Goal: Task Accomplishment & Management: Manage account settings

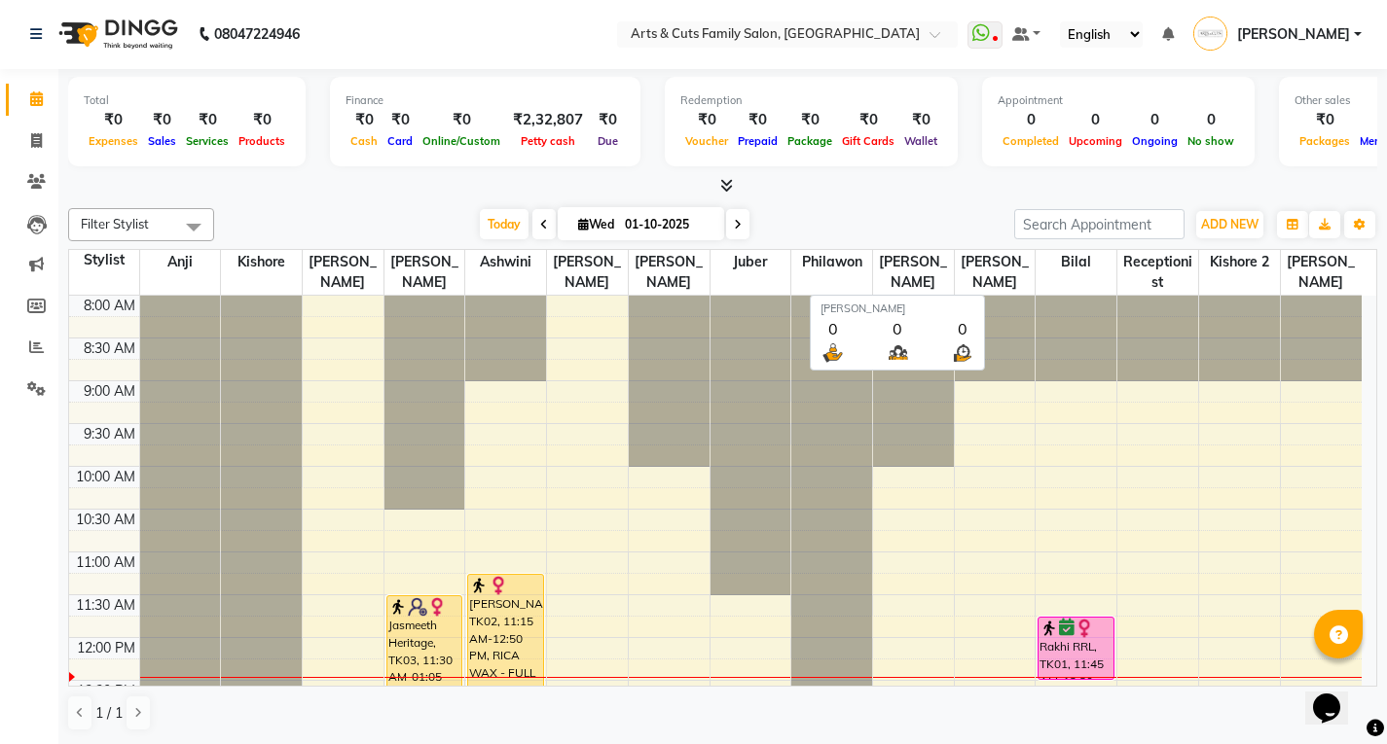
scroll to position [235, 0]
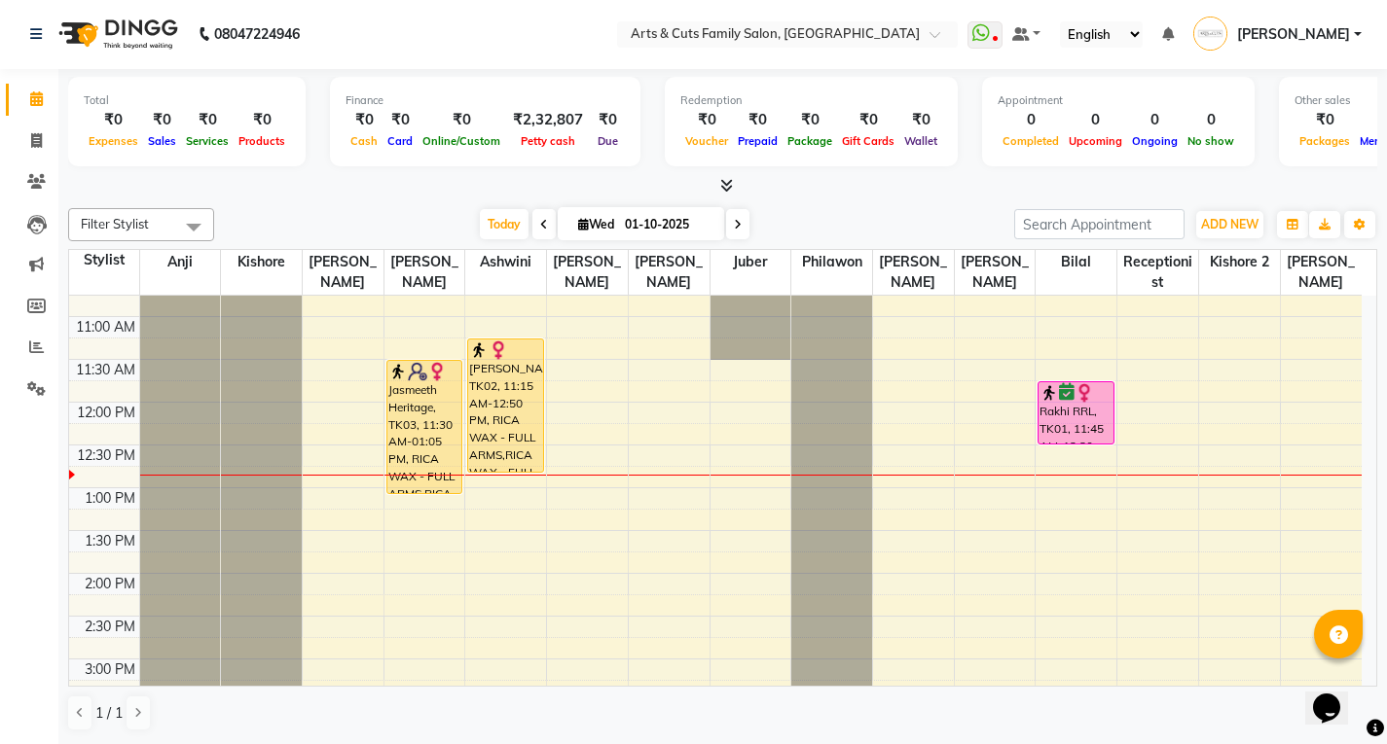
click at [740, 228] on span at bounding box center [737, 224] width 23 height 30
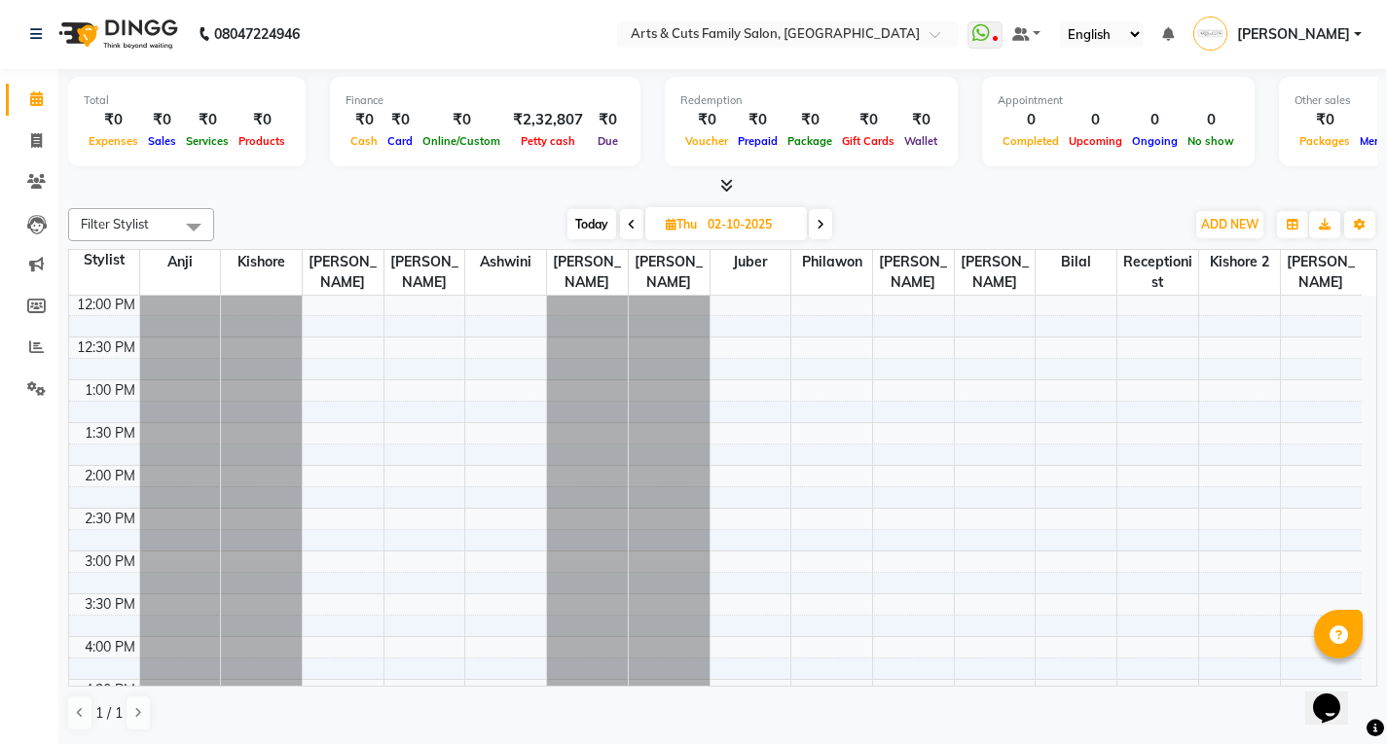
scroll to position [52, 0]
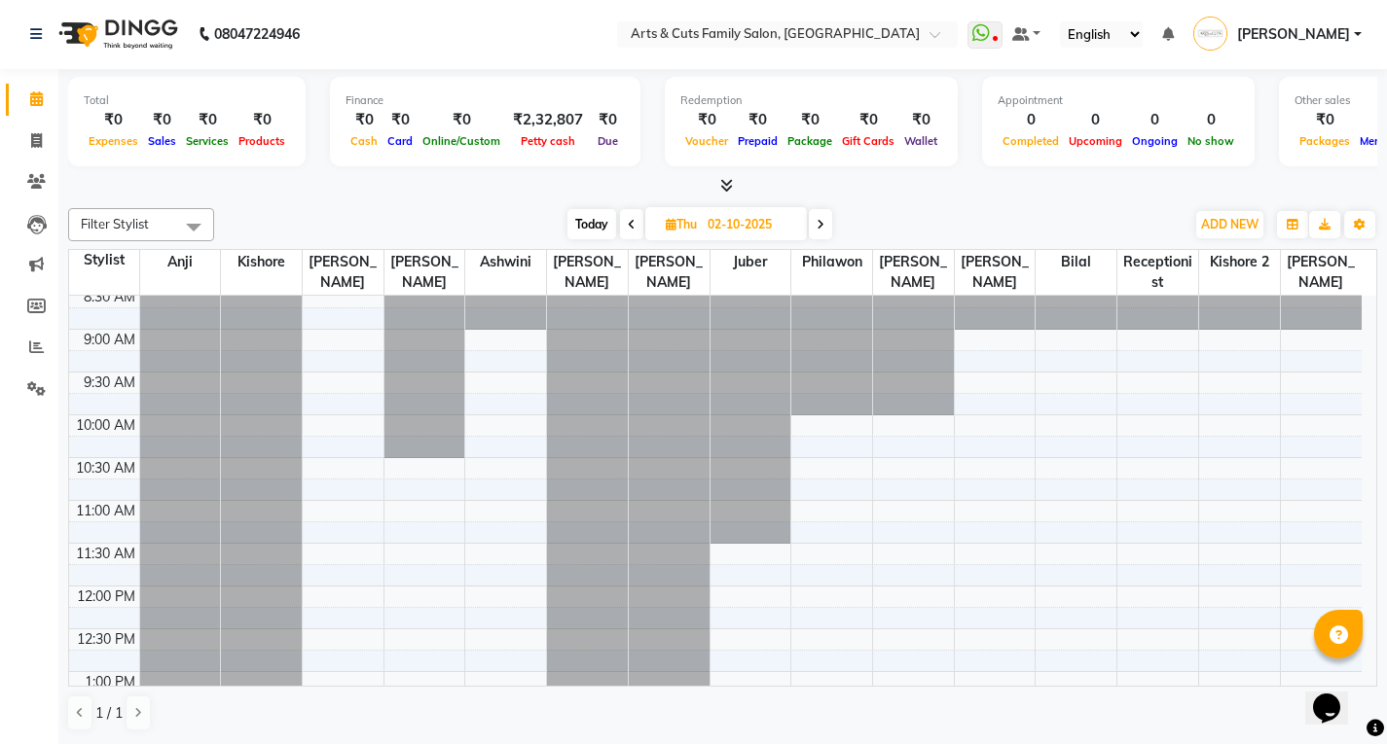
click at [623, 222] on span at bounding box center [631, 224] width 23 height 30
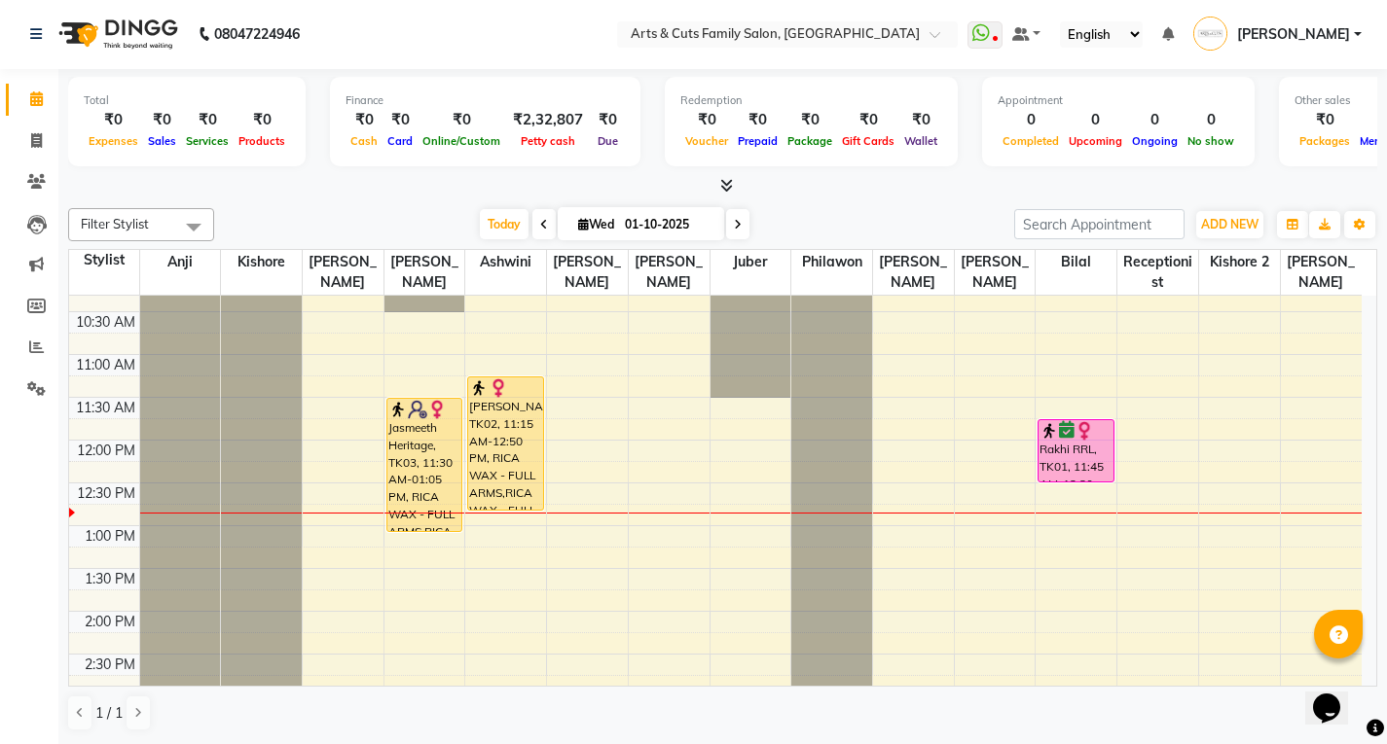
scroll to position [149, 0]
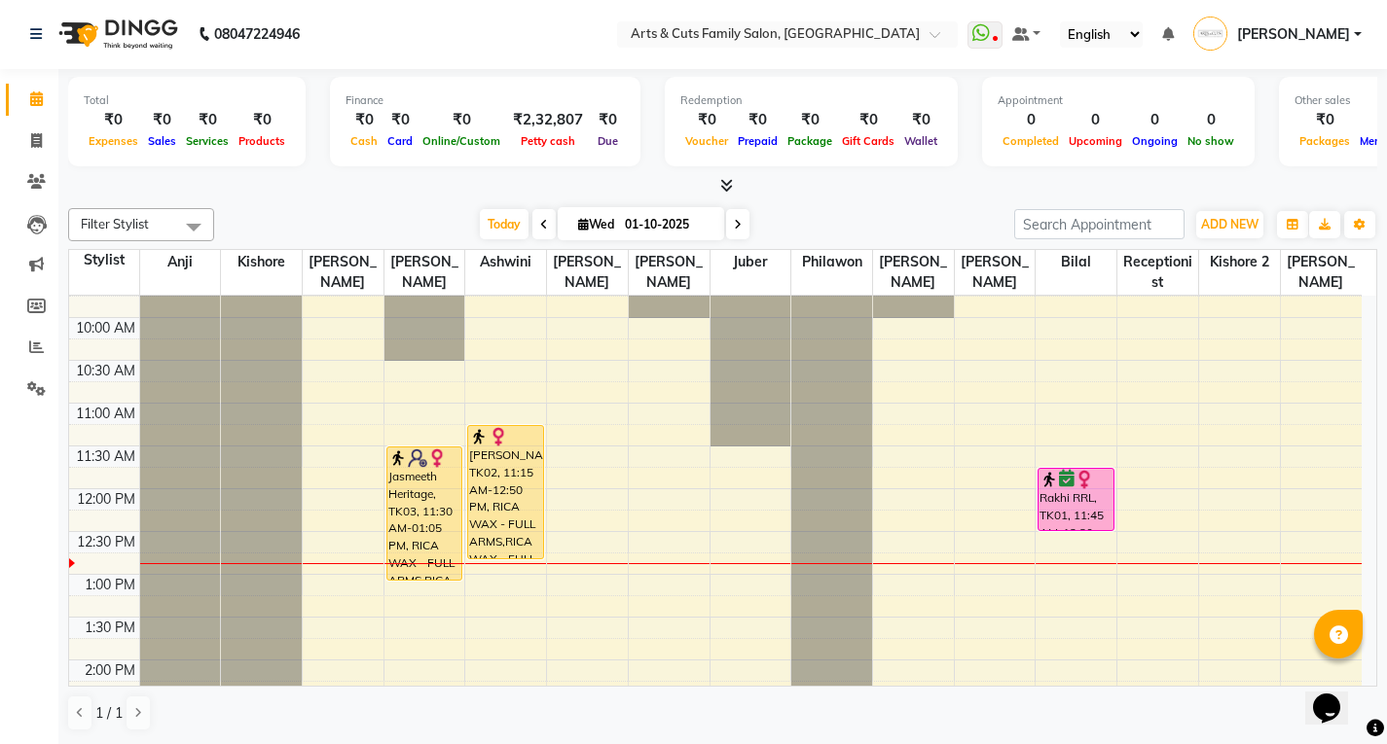
click at [734, 222] on icon at bounding box center [738, 225] width 8 height 12
type input "02-10-2025"
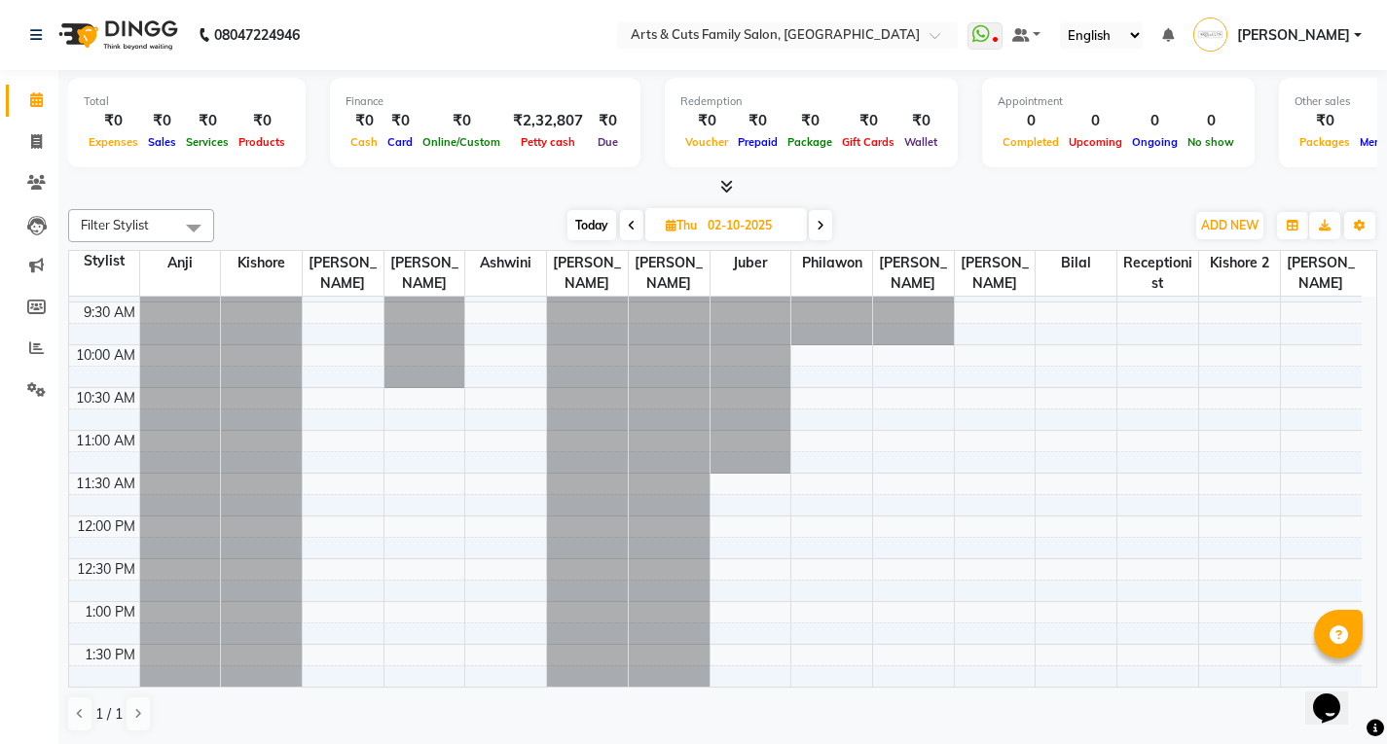
scroll to position [292, 0]
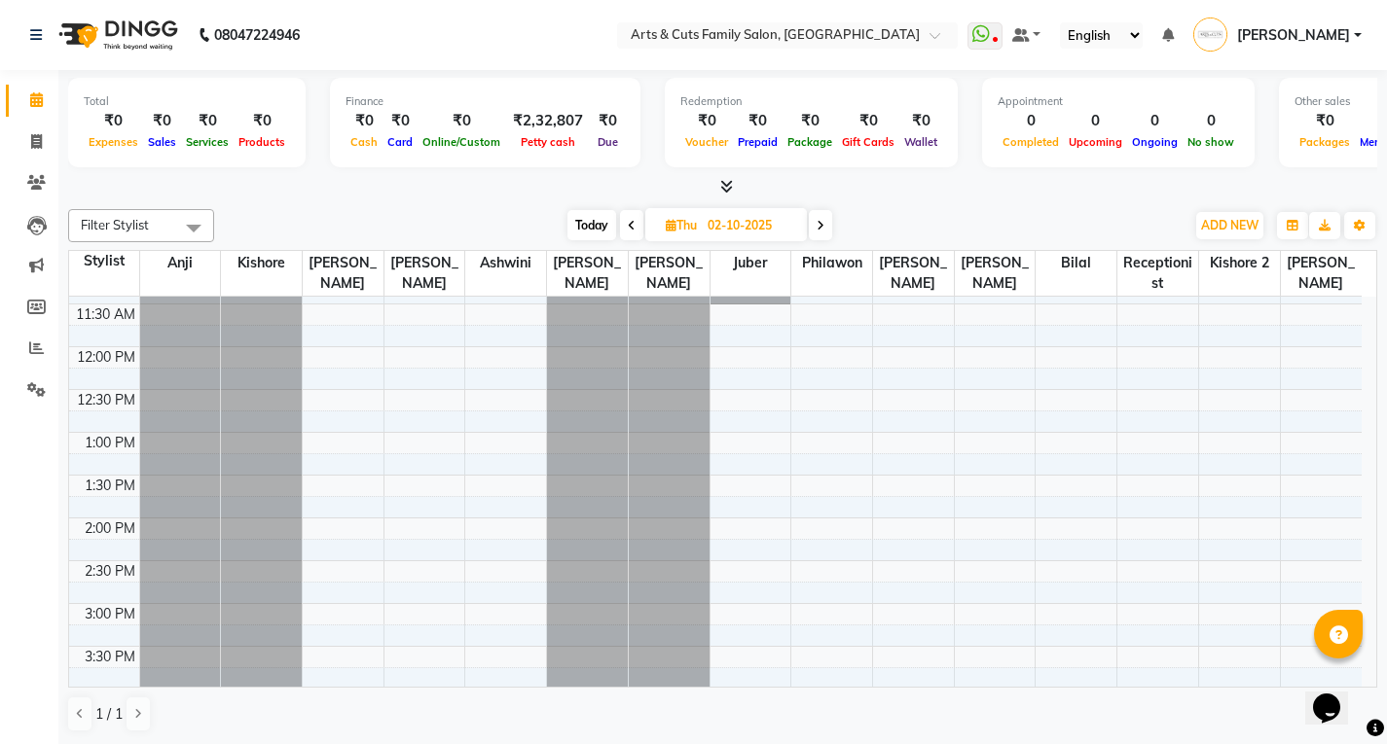
click at [486, 606] on div "8:00 AM 8:30 AM 9:00 AM 9:30 AM 10:00 AM 10:30 AM 11:00 AM 11:30 AM 12:00 PM 12…" at bounding box center [715, 561] width 1292 height 1112
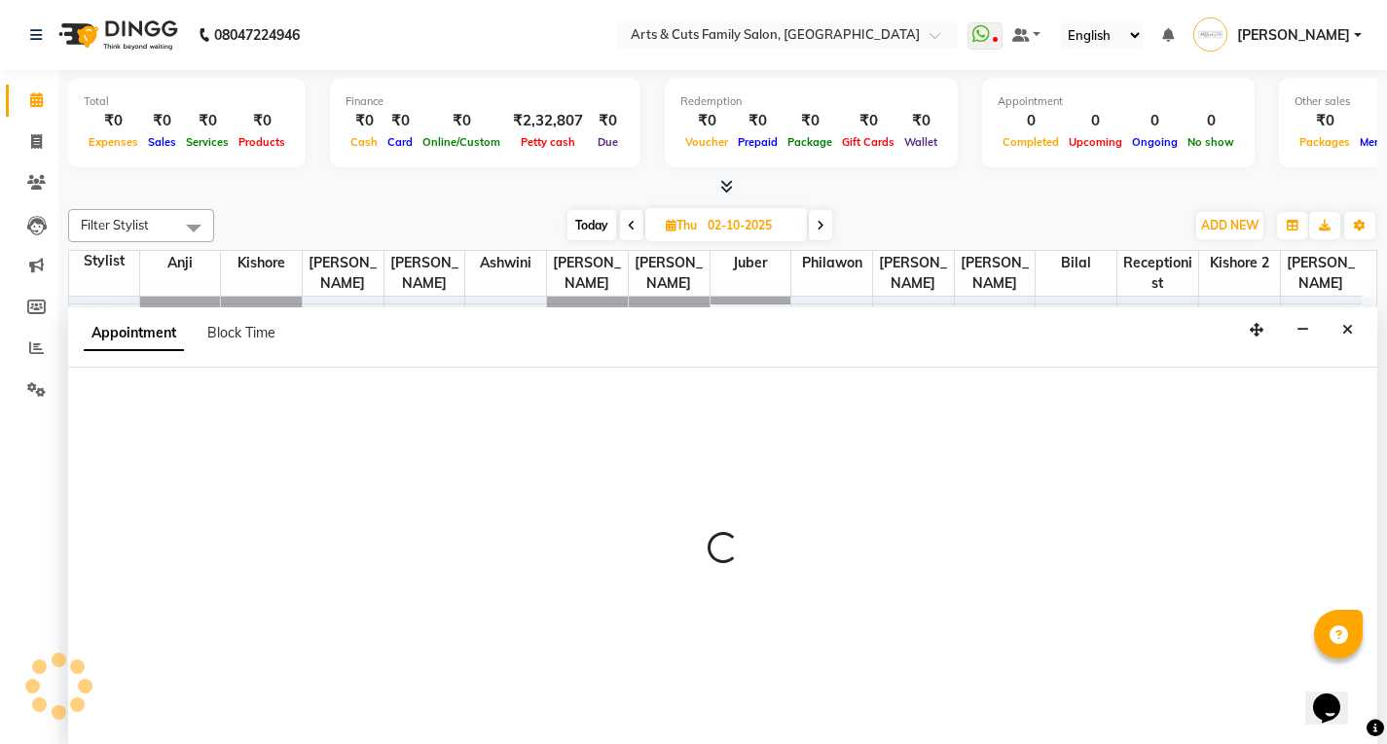
click at [486, 606] on div at bounding box center [722, 557] width 1309 height 378
select select "64389"
select select "900"
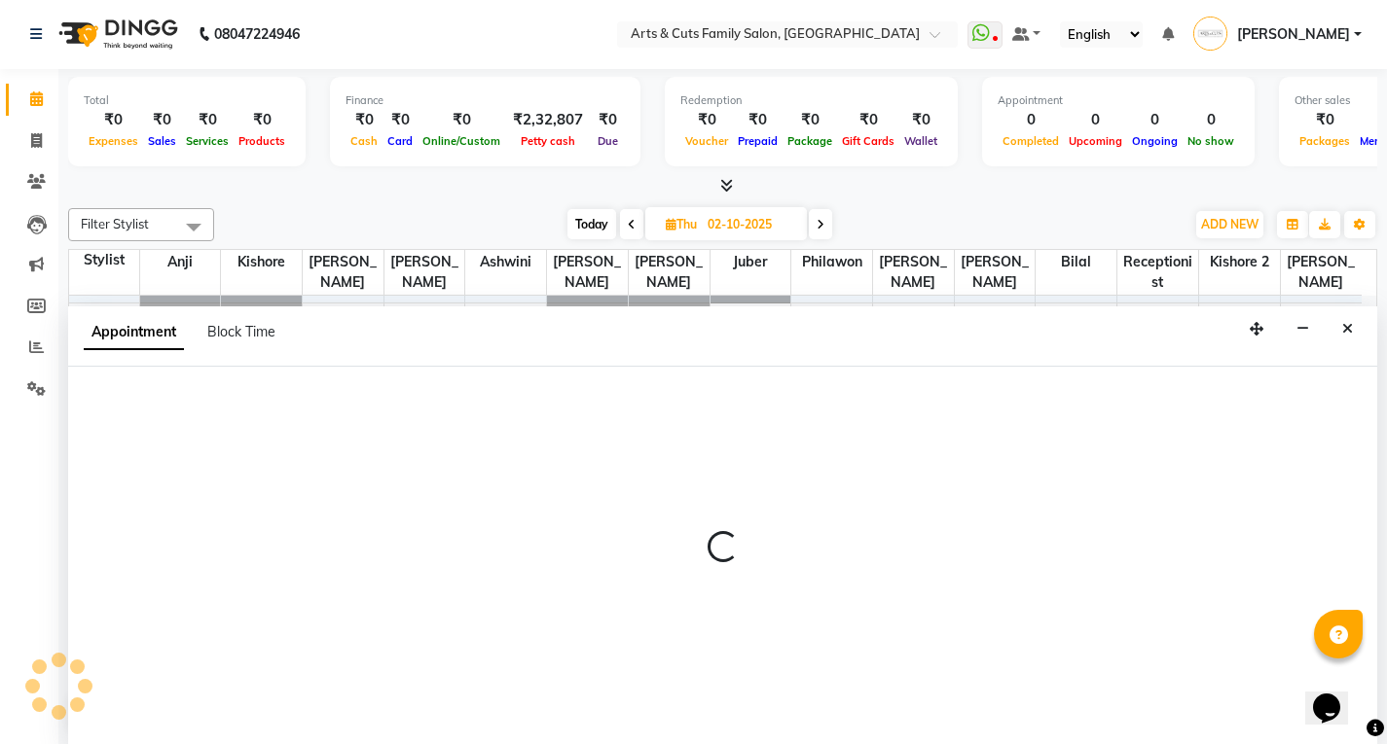
select select "tentative"
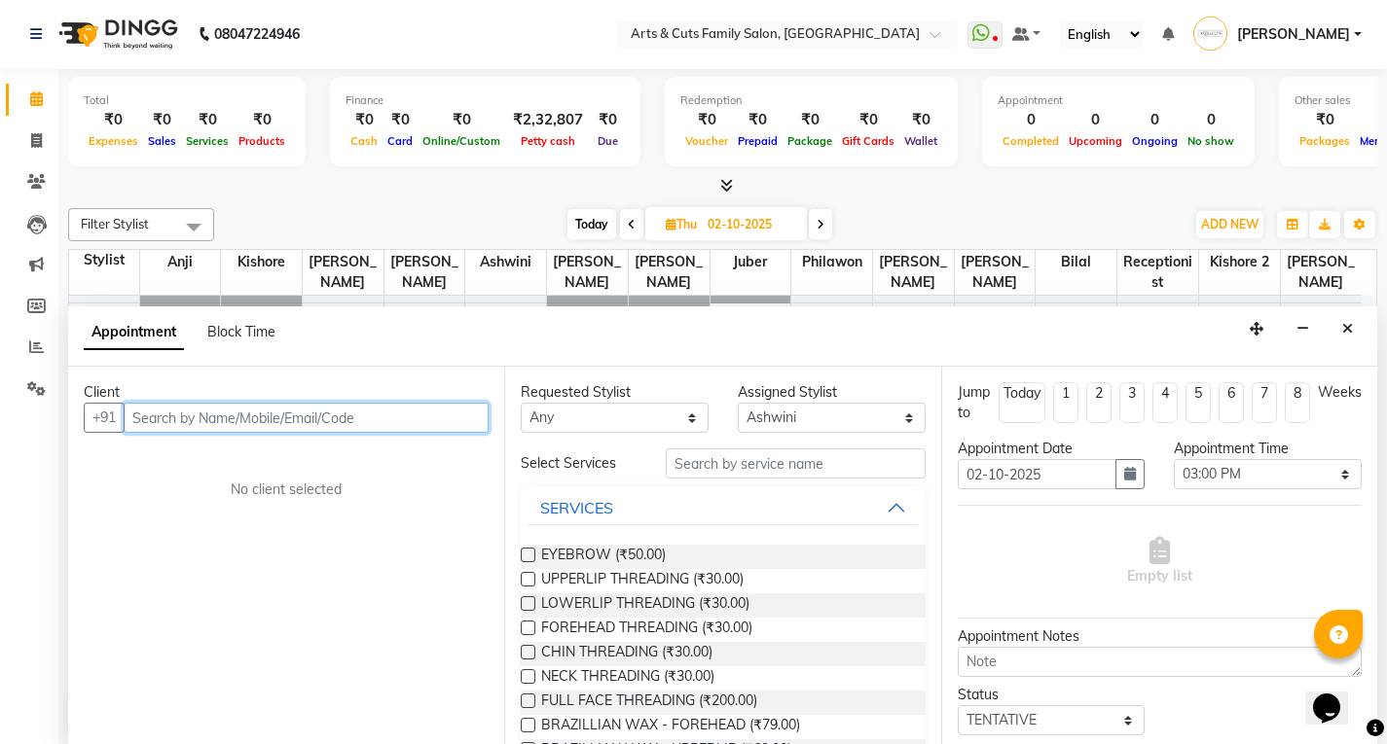
click at [160, 416] on input "text" at bounding box center [306, 418] width 365 height 30
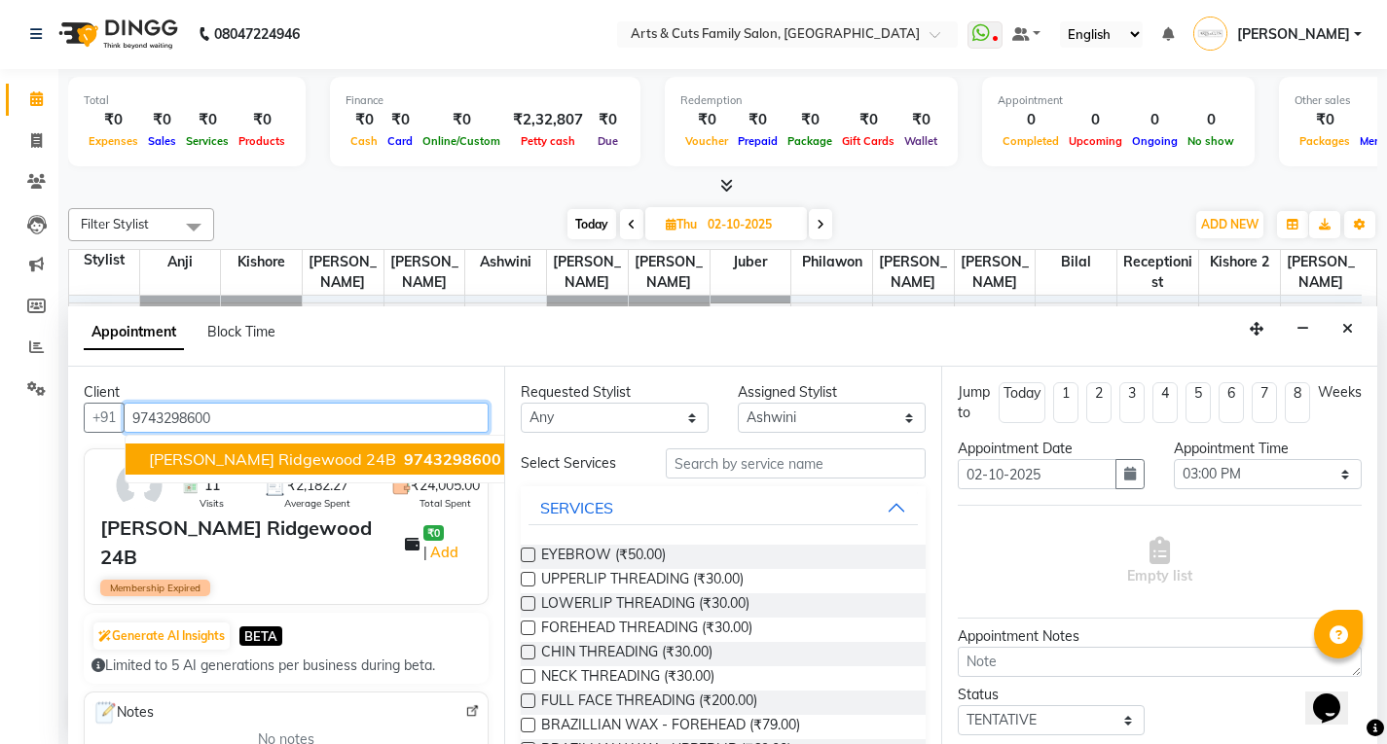
click at [236, 462] on span "[PERSON_NAME] Ridgewood 24B" at bounding box center [272, 459] width 247 height 19
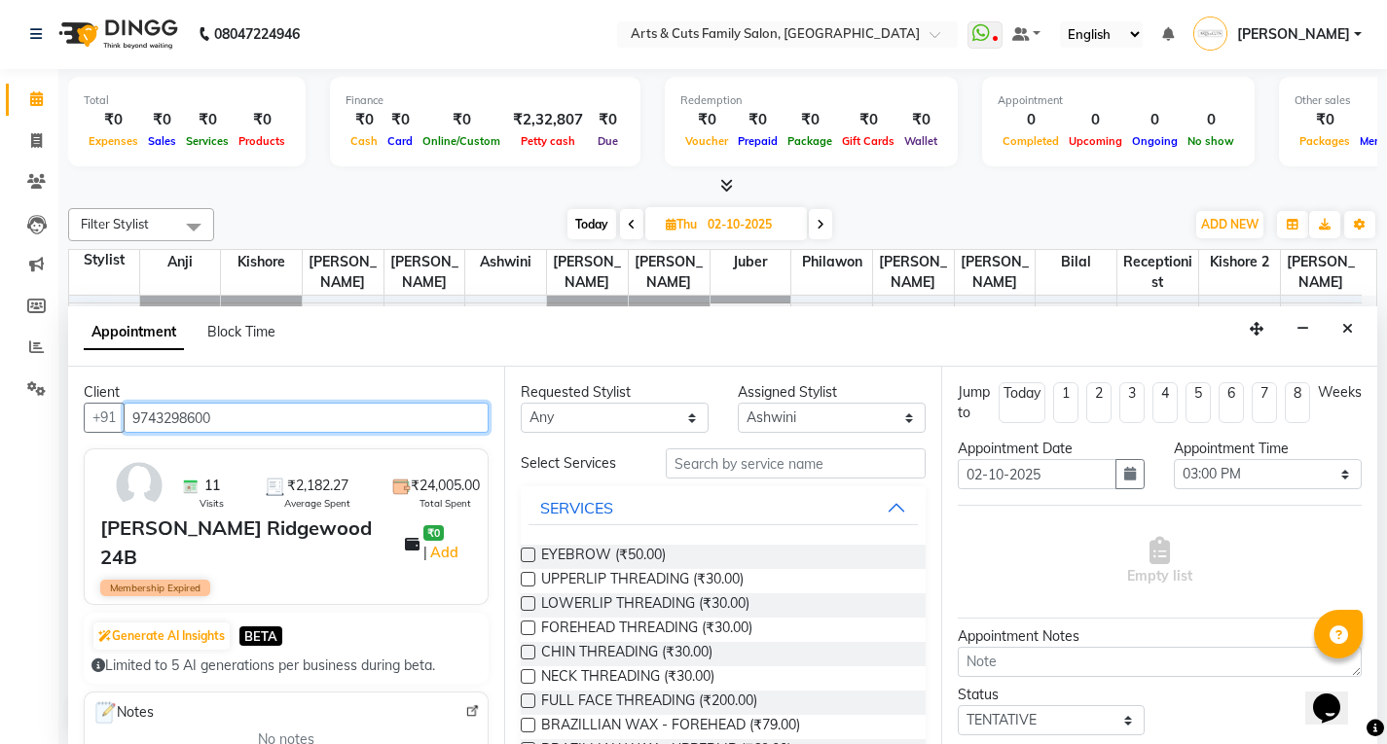
type input "9743298600"
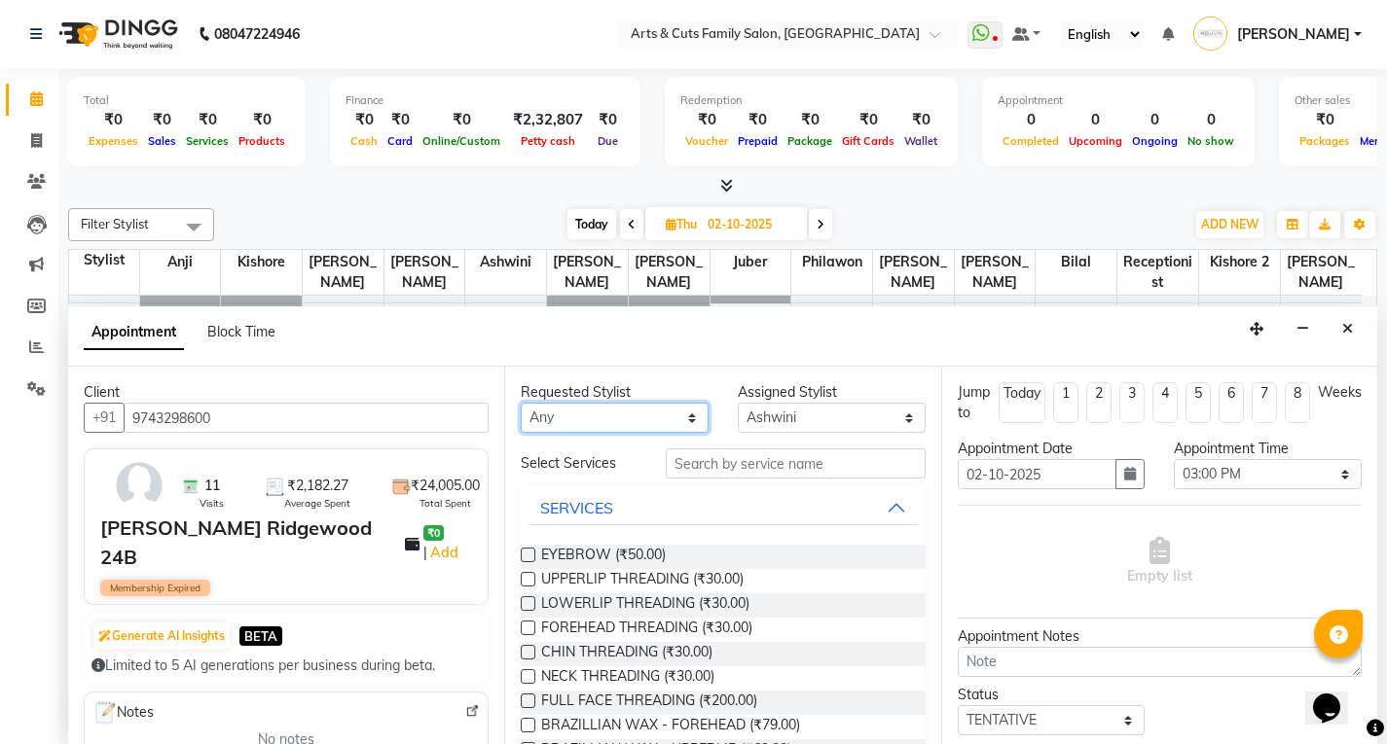
click at [645, 403] on select "Any [PERSON_NAME] Anji Ashwini [PERSON_NAME] [PERSON_NAME] Kishore 2 [PERSON_NA…" at bounding box center [615, 418] width 188 height 30
select select "64389"
click at [521, 403] on select "Any [PERSON_NAME] Anji Ashwini [PERSON_NAME] [PERSON_NAME] Kishore 2 [PERSON_NA…" at bounding box center [615, 418] width 188 height 30
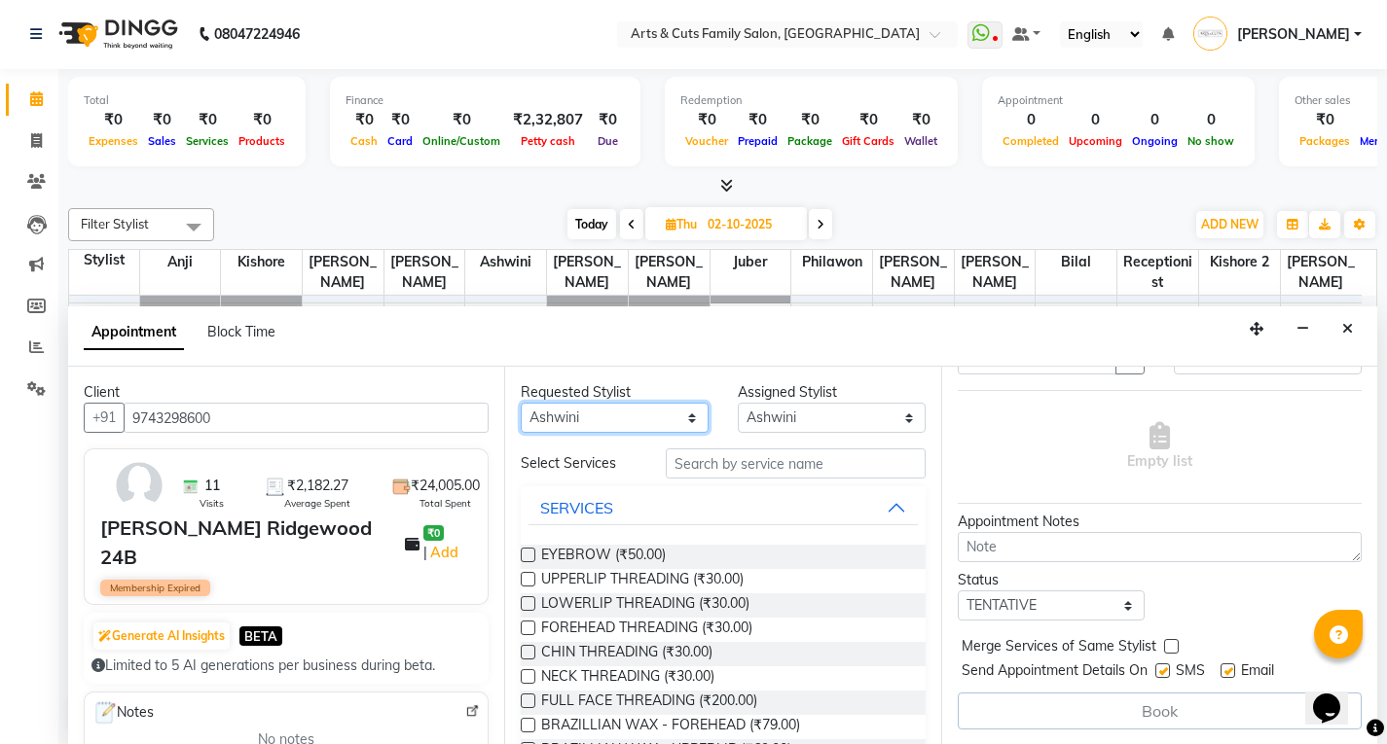
scroll to position [116, 0]
click at [1004, 609] on select "Select TENTATIVE CONFIRM UPCOMING" at bounding box center [1051, 605] width 188 height 30
select select "confirm booking"
click at [957, 590] on select "Select TENTATIVE CONFIRM UPCOMING" at bounding box center [1051, 605] width 188 height 30
click at [1172, 646] on label at bounding box center [1171, 645] width 15 height 15
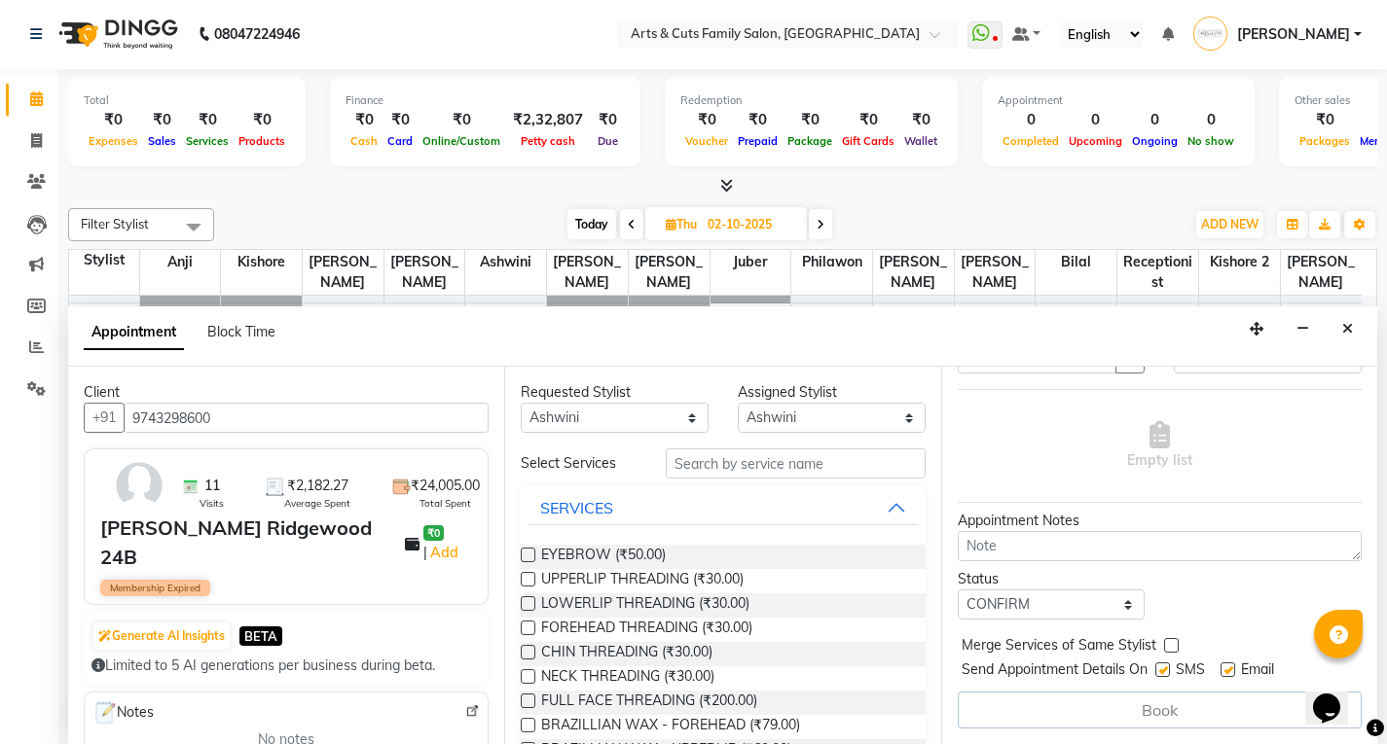
click at [1172, 646] on input "checkbox" at bounding box center [1170, 647] width 13 height 13
checkbox input "true"
click at [1231, 671] on label at bounding box center [1227, 670] width 15 height 15
click at [1231, 671] on input "checkbox" at bounding box center [1226, 672] width 13 height 13
checkbox input "false"
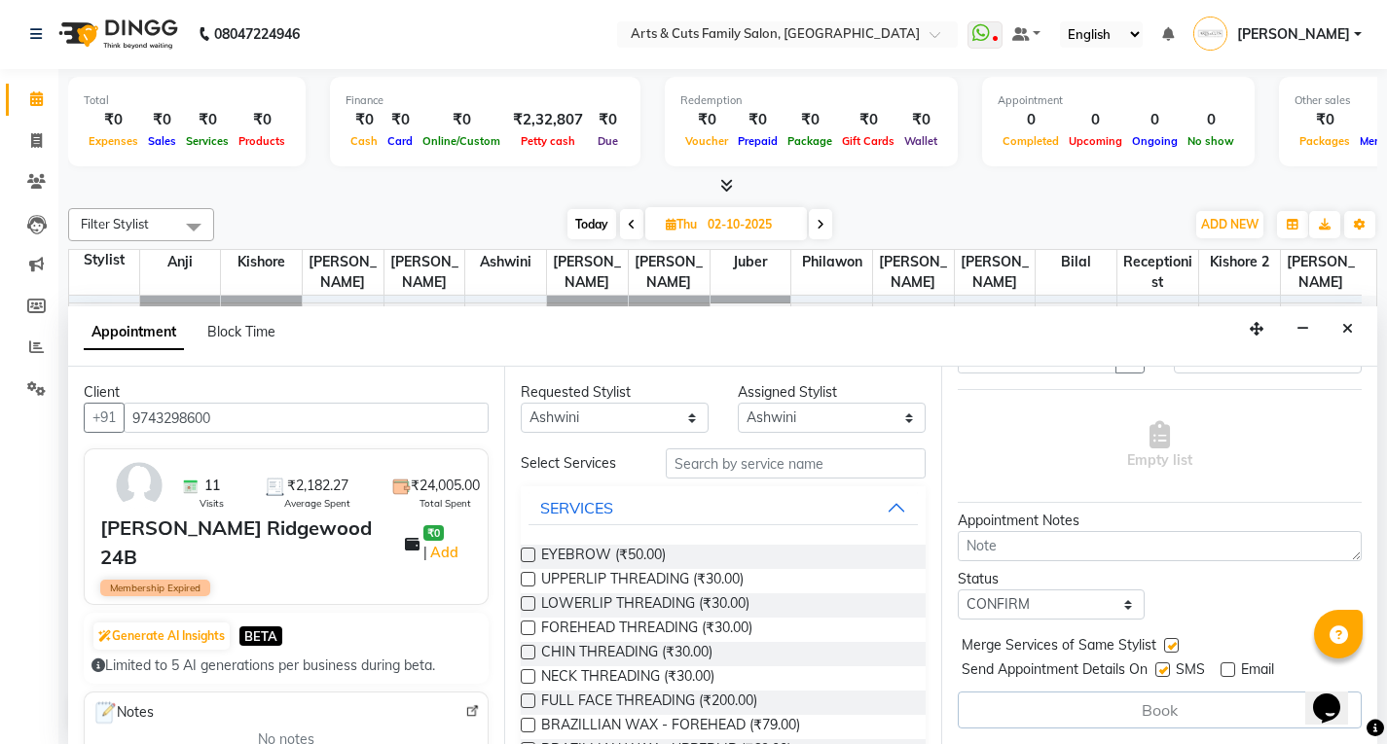
click at [533, 550] on label at bounding box center [528, 555] width 15 height 15
click at [533, 551] on input "checkbox" at bounding box center [527, 557] width 13 height 13
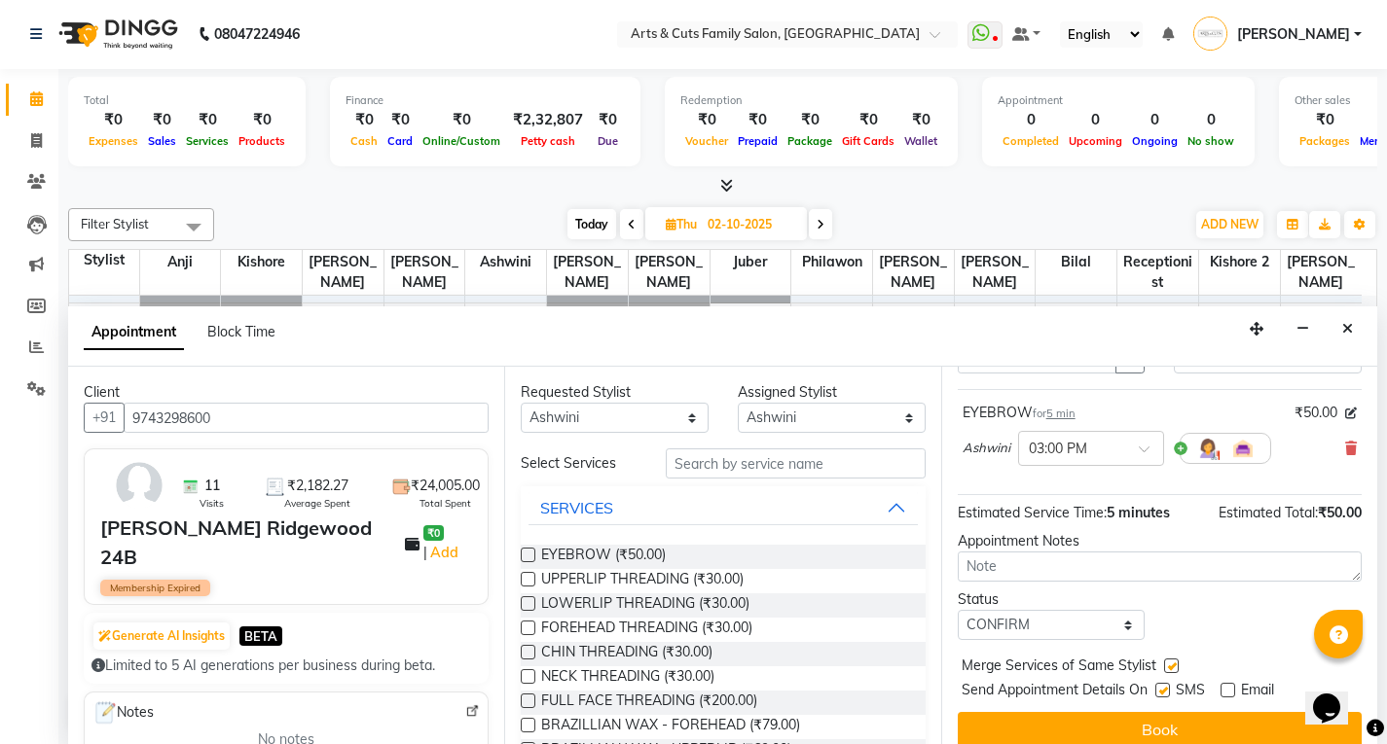
checkbox input "false"
click at [536, 583] on div "UPPERLIP THREADING (₹30.00)" at bounding box center [723, 581] width 404 height 24
click at [521, 580] on label at bounding box center [528, 579] width 15 height 15
click at [521, 580] on input "checkbox" at bounding box center [527, 581] width 13 height 13
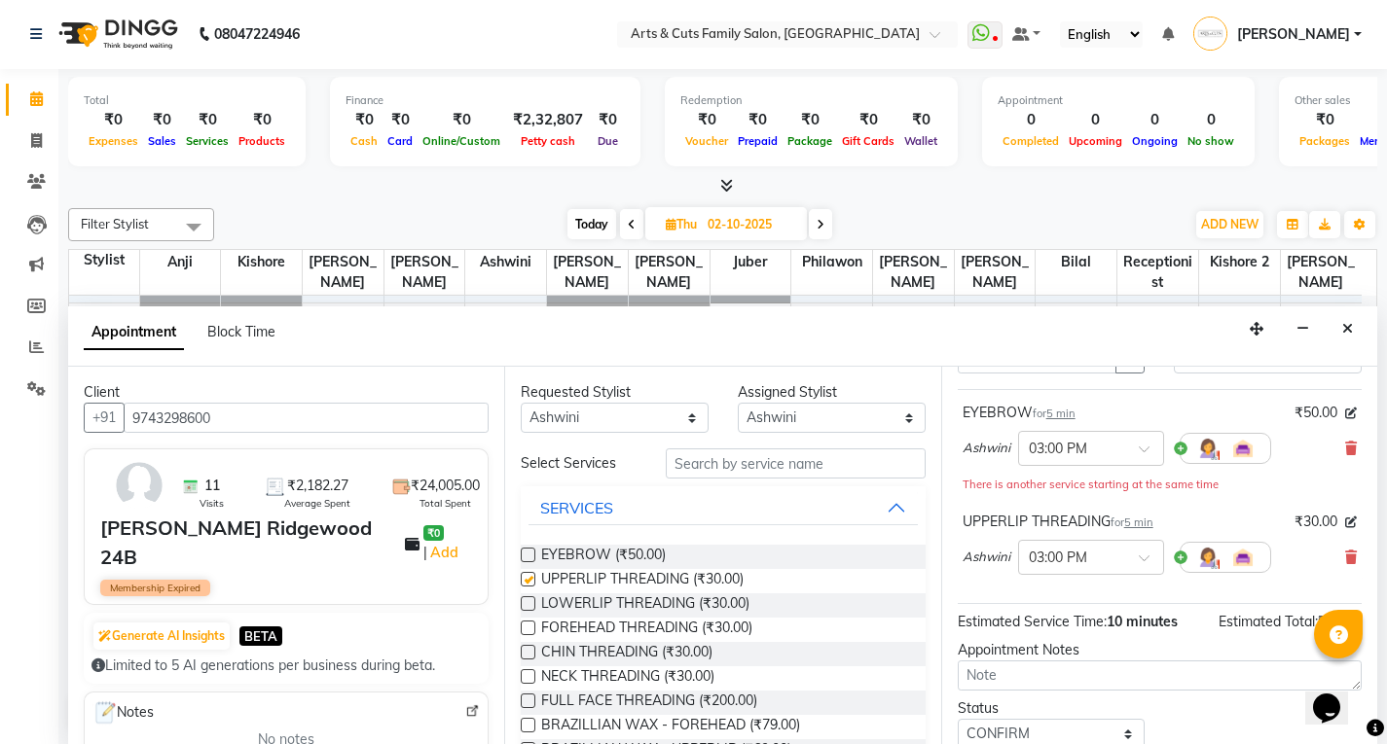
checkbox input "false"
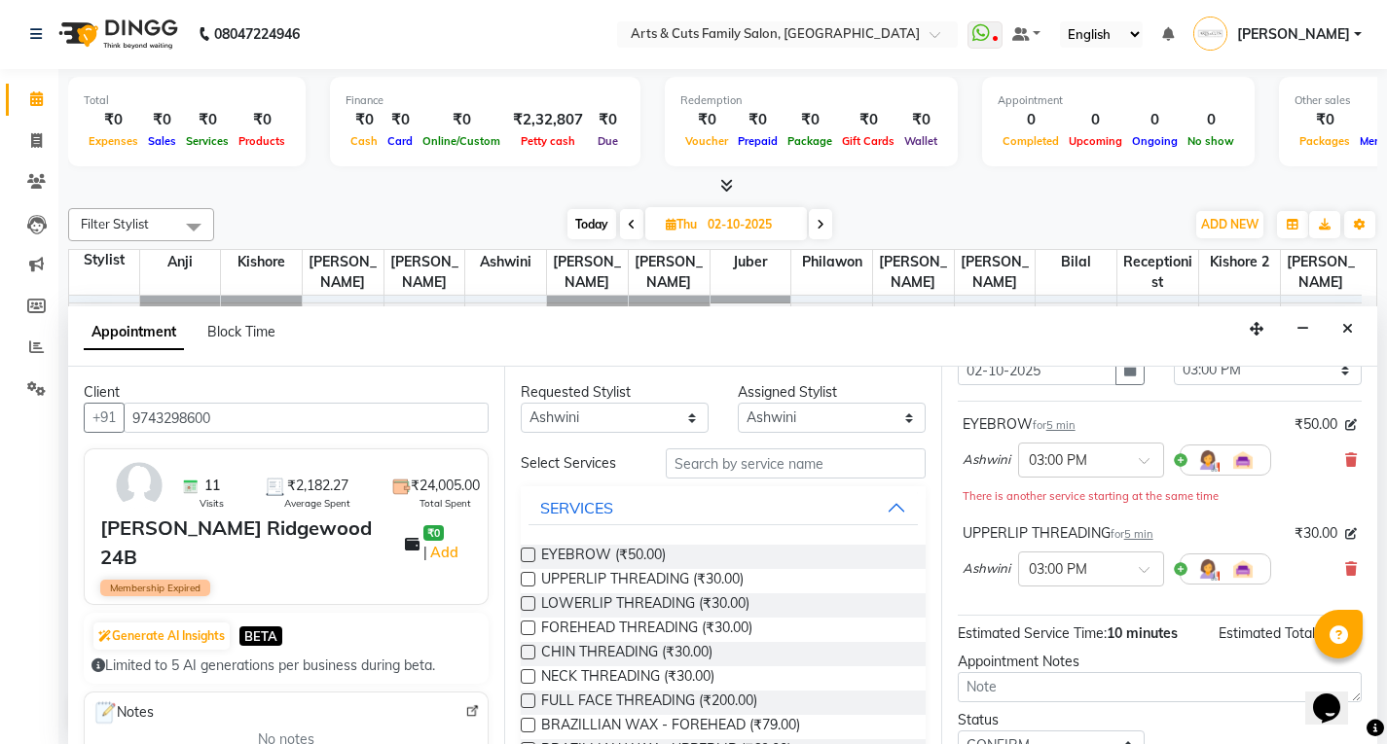
scroll to position [0, 0]
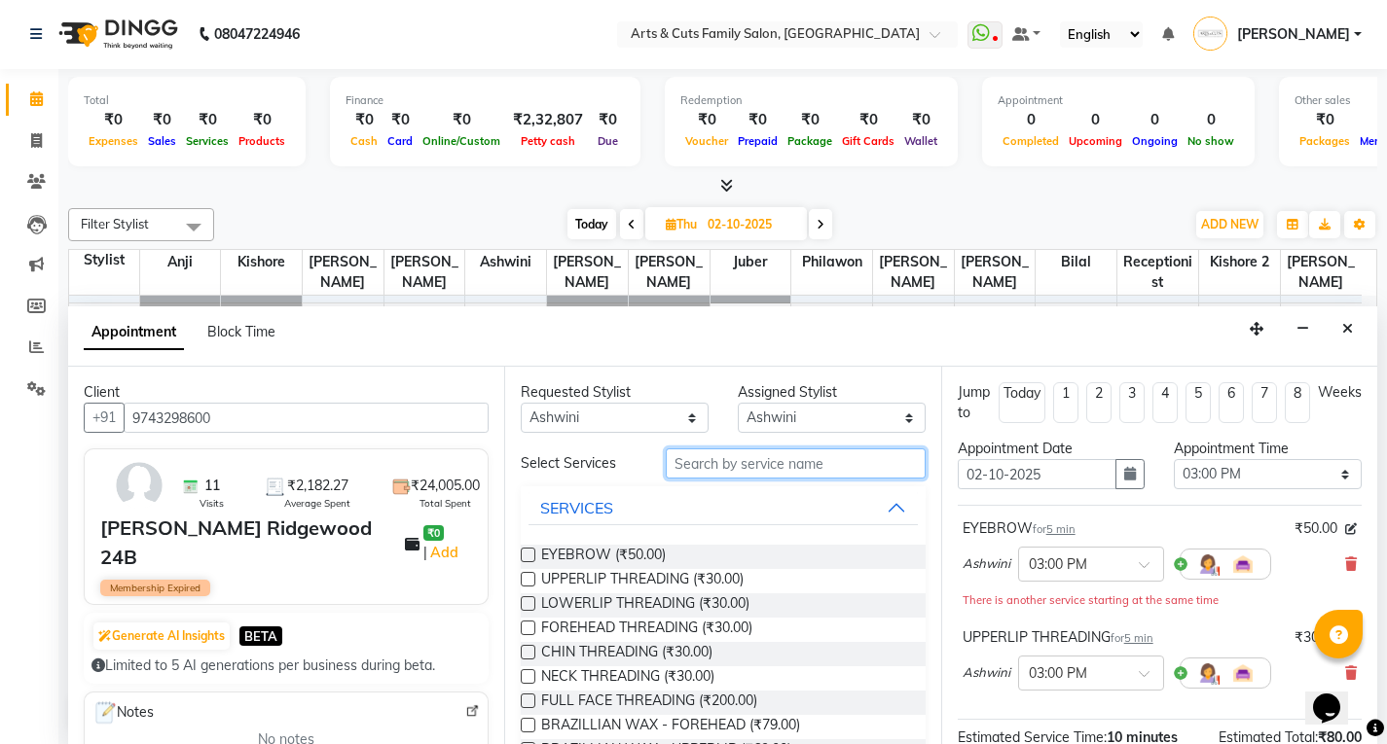
click at [714, 462] on input "text" at bounding box center [796, 464] width 260 height 30
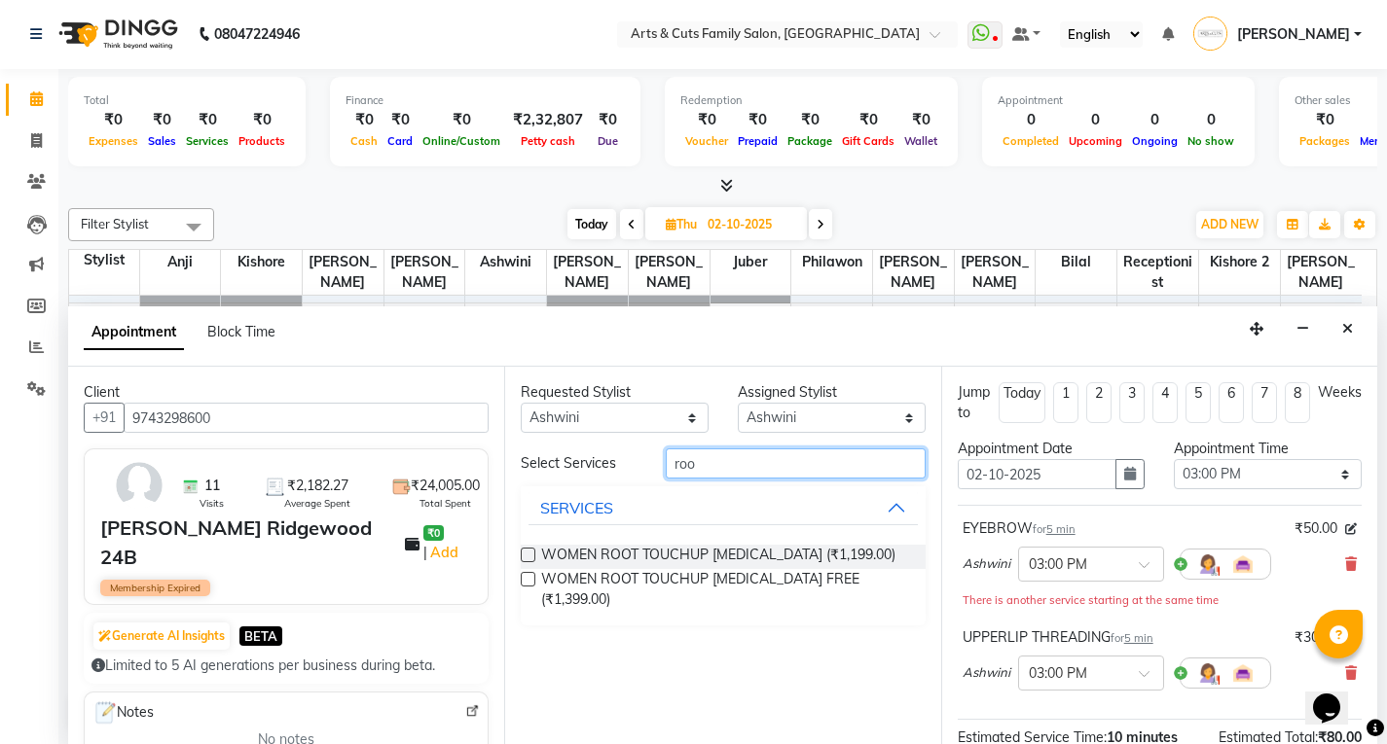
type input "roo"
click at [529, 577] on label at bounding box center [528, 579] width 15 height 15
click at [529, 577] on input "checkbox" at bounding box center [527, 581] width 13 height 13
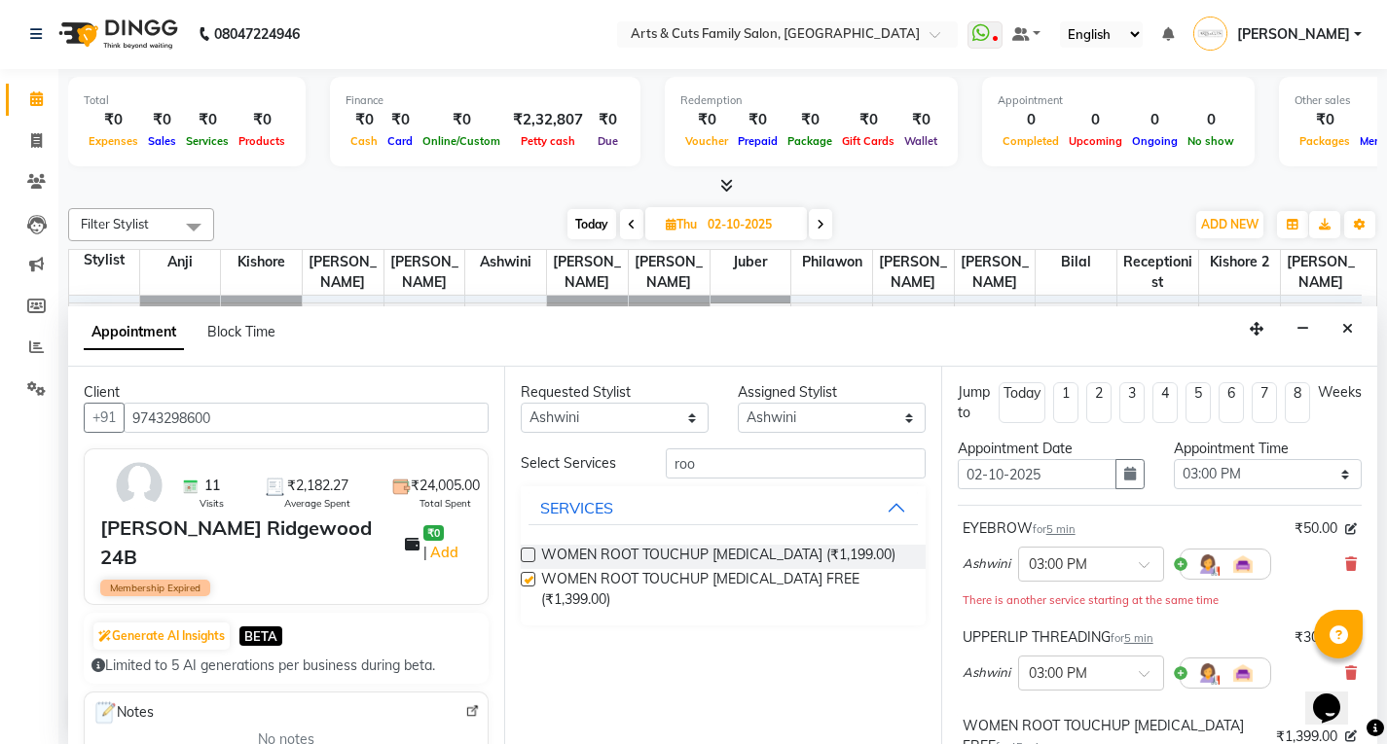
checkbox input "false"
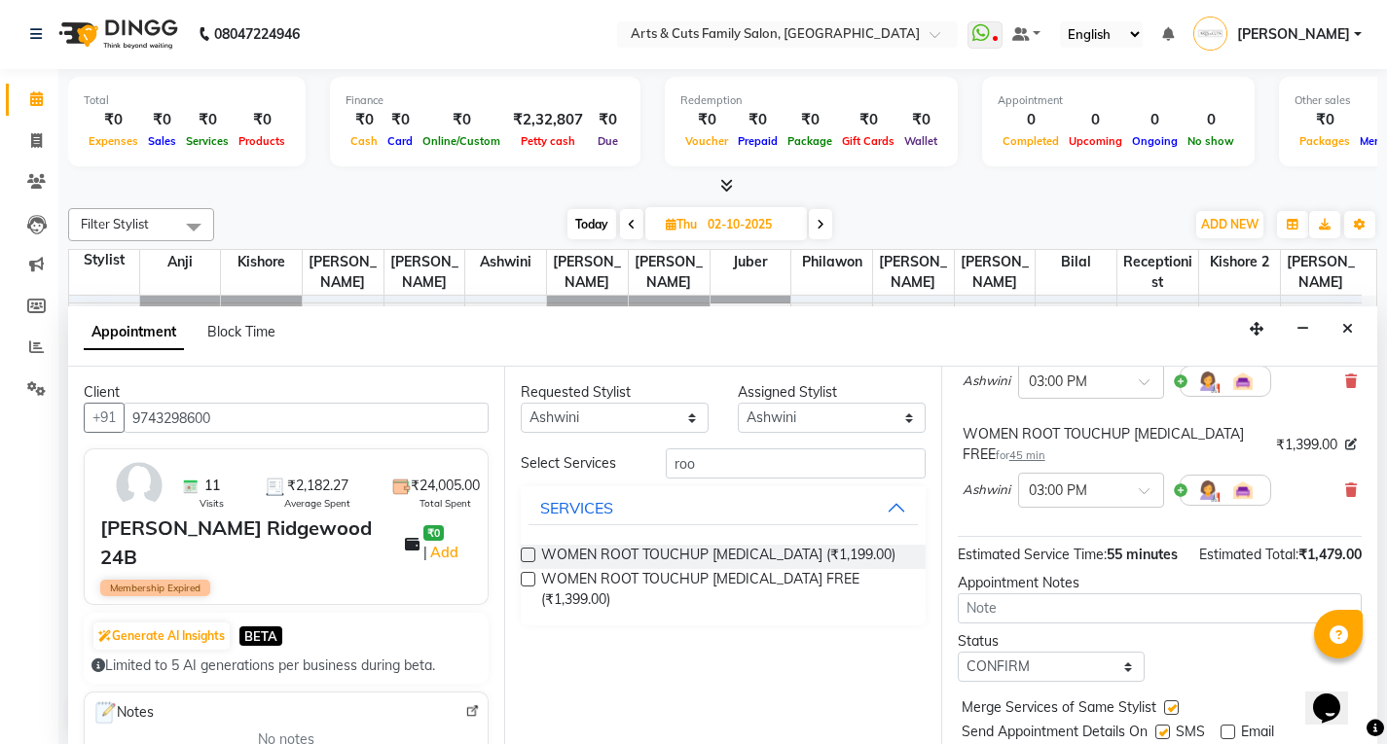
scroll to position [373, 0]
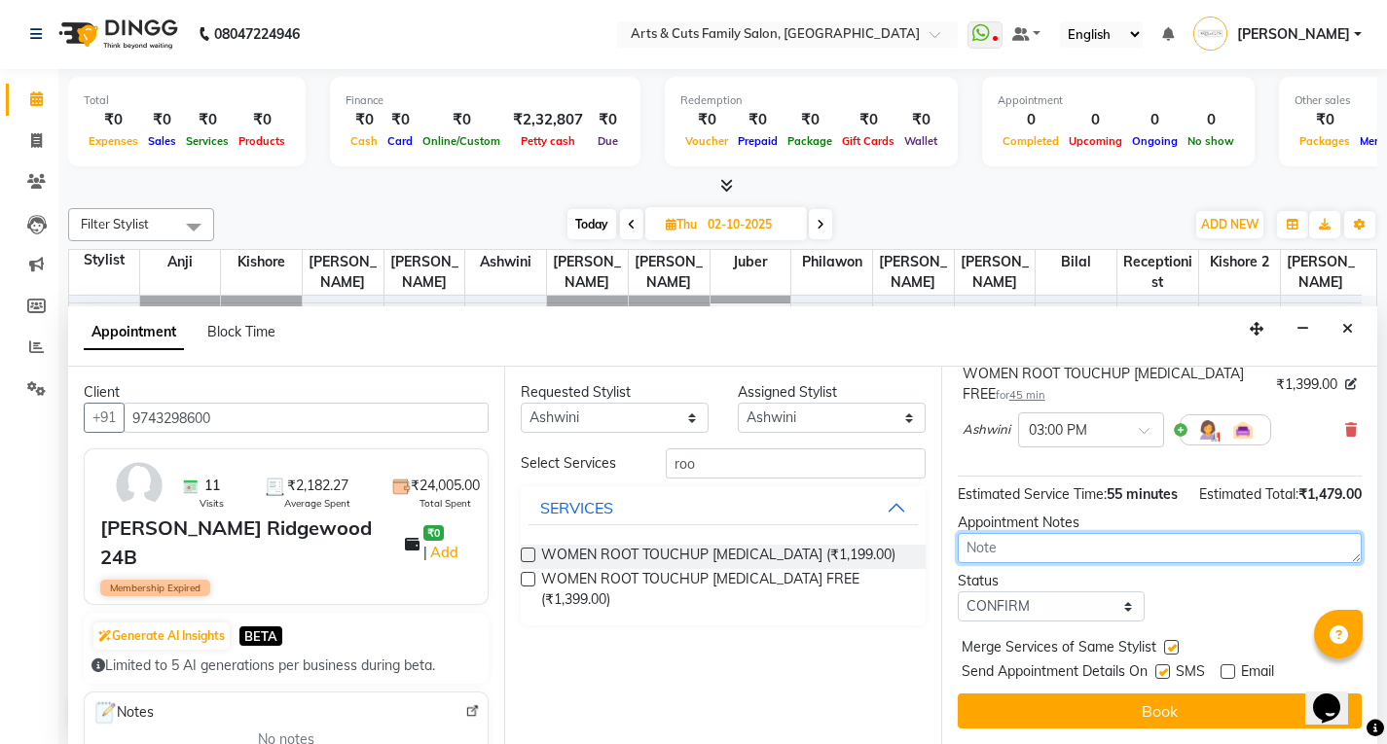
click at [1011, 548] on textarea at bounding box center [1159, 548] width 404 height 30
click at [983, 531] on div "Appointment Notes" at bounding box center [1159, 523] width 404 height 20
click at [979, 550] on textarea at bounding box center [1159, 548] width 404 height 30
type textarea "h"
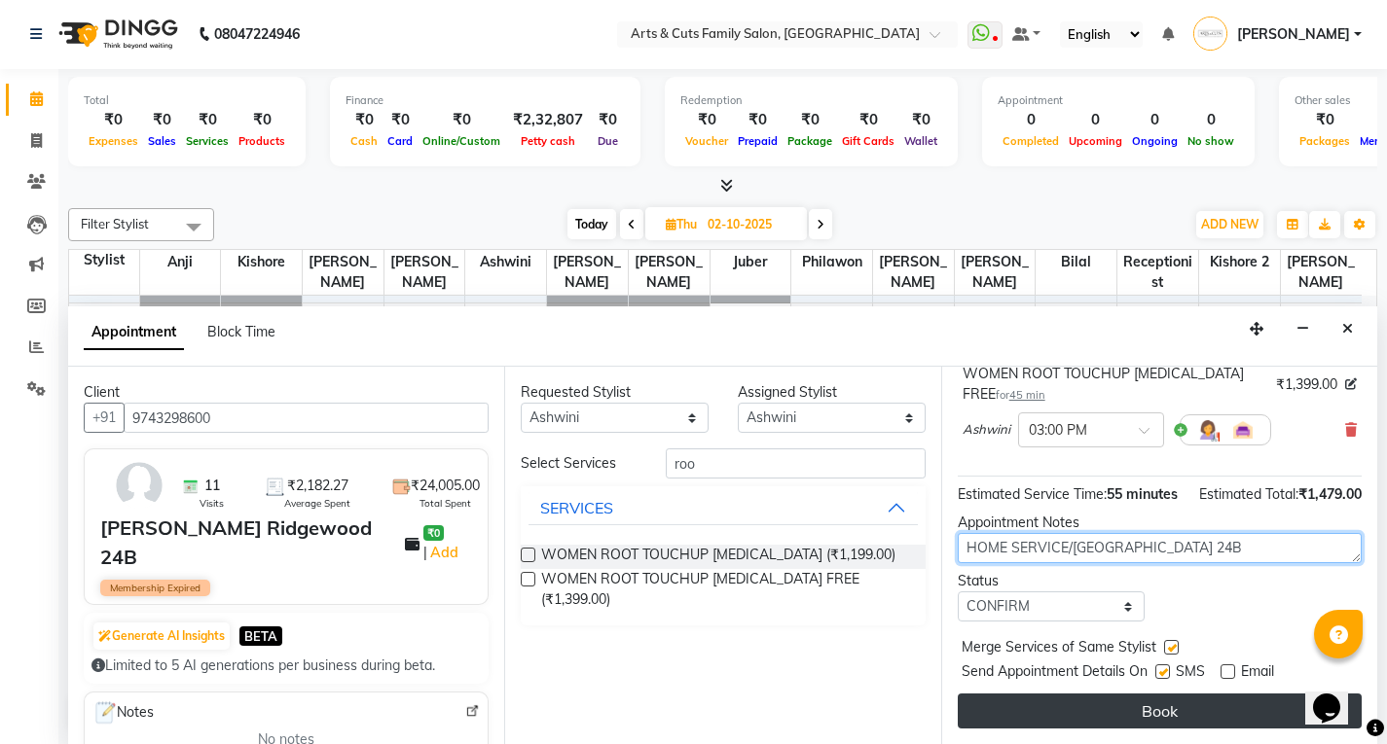
type textarea "HOME SERVICE/[GEOGRAPHIC_DATA] 24B"
click at [1137, 705] on button "Book" at bounding box center [1159, 711] width 404 height 35
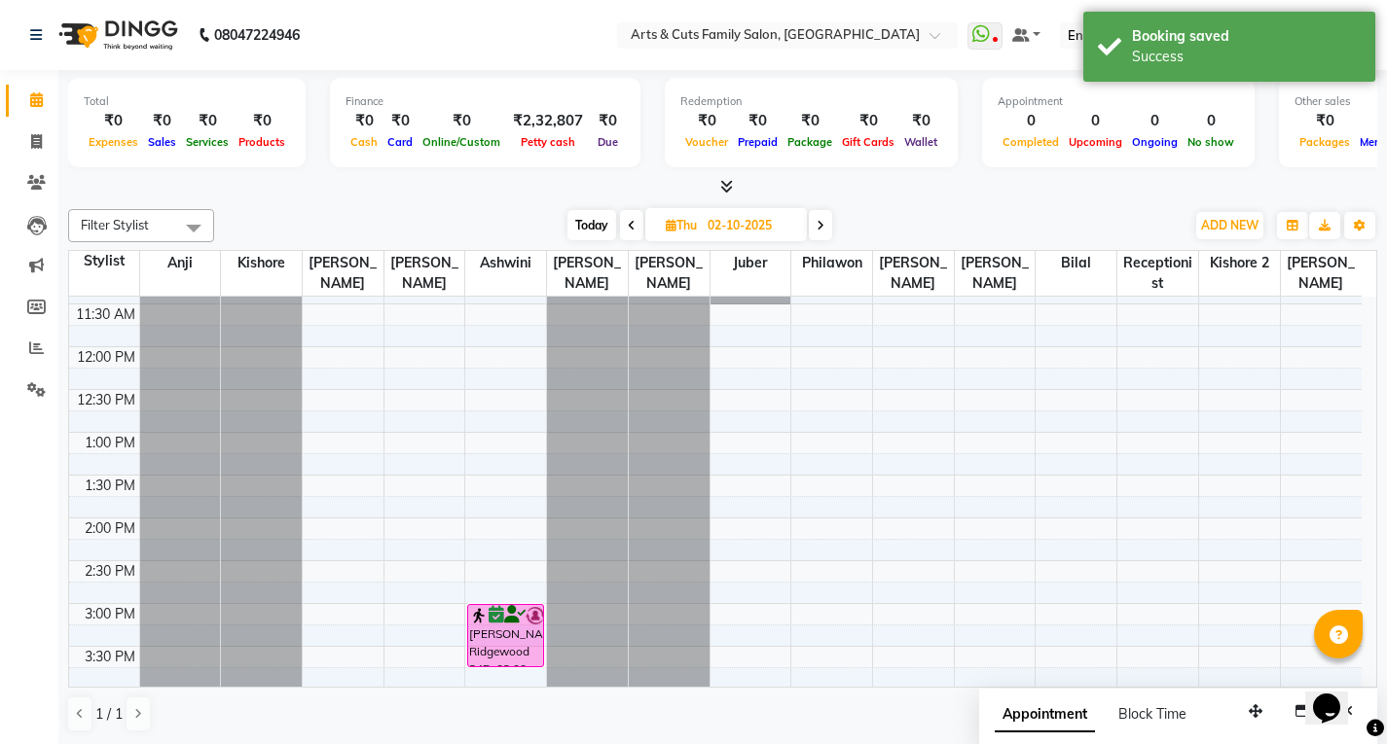
scroll to position [584, 0]
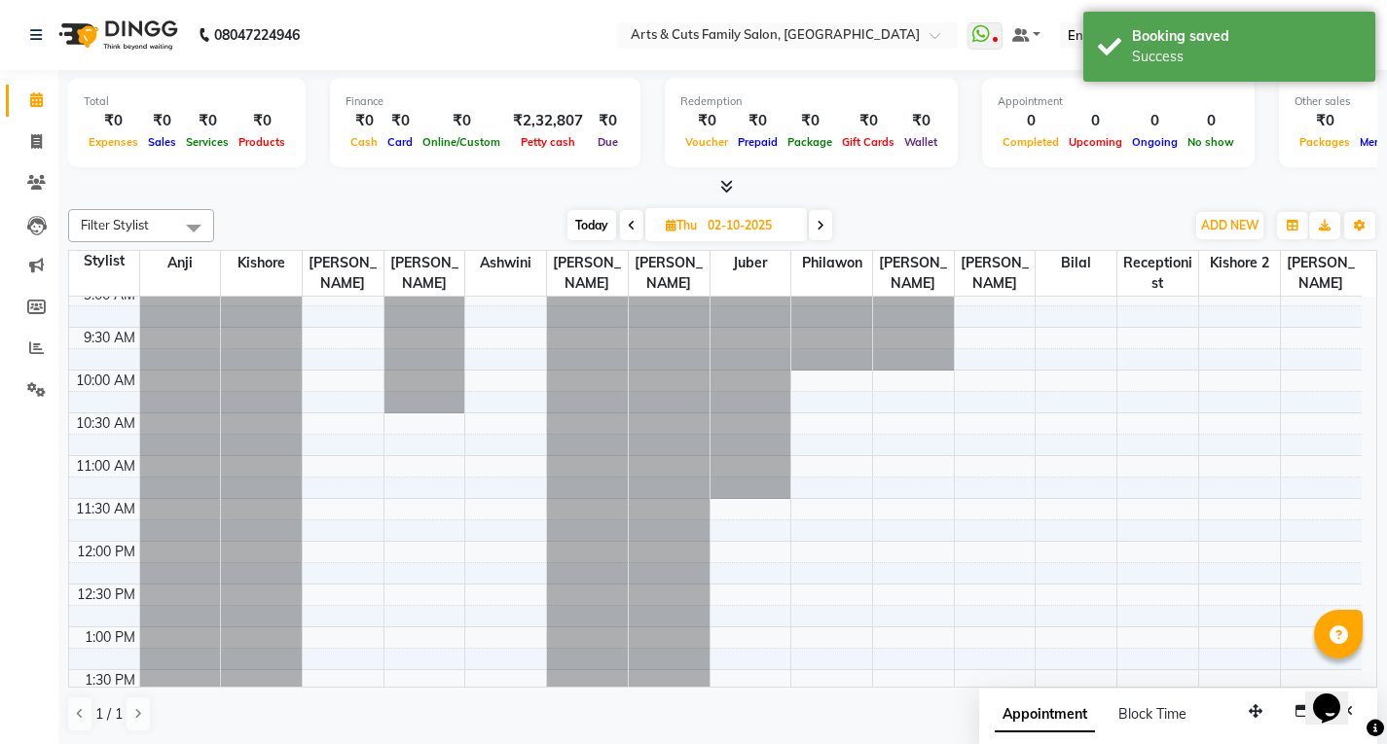
click at [628, 220] on icon at bounding box center [632, 226] width 8 height 12
type input "01-10-2025"
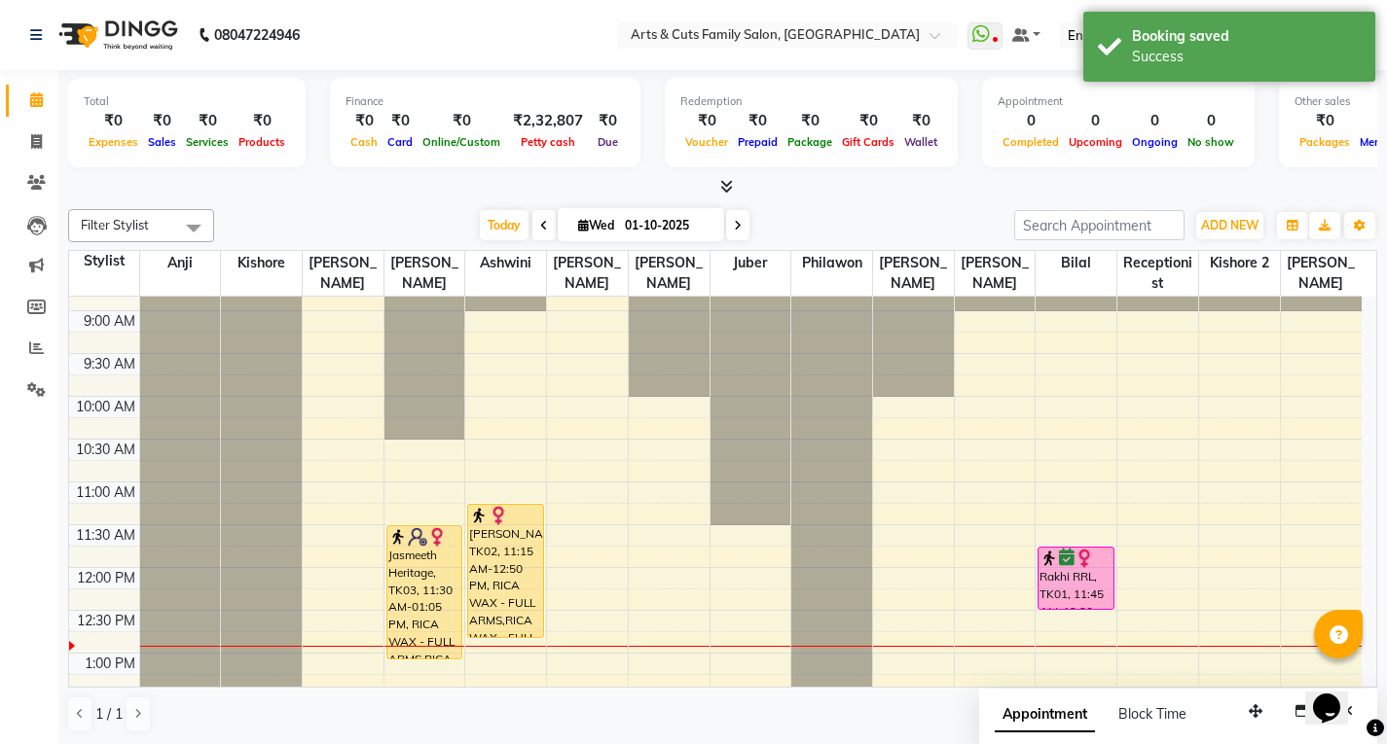
scroll to position [52, 0]
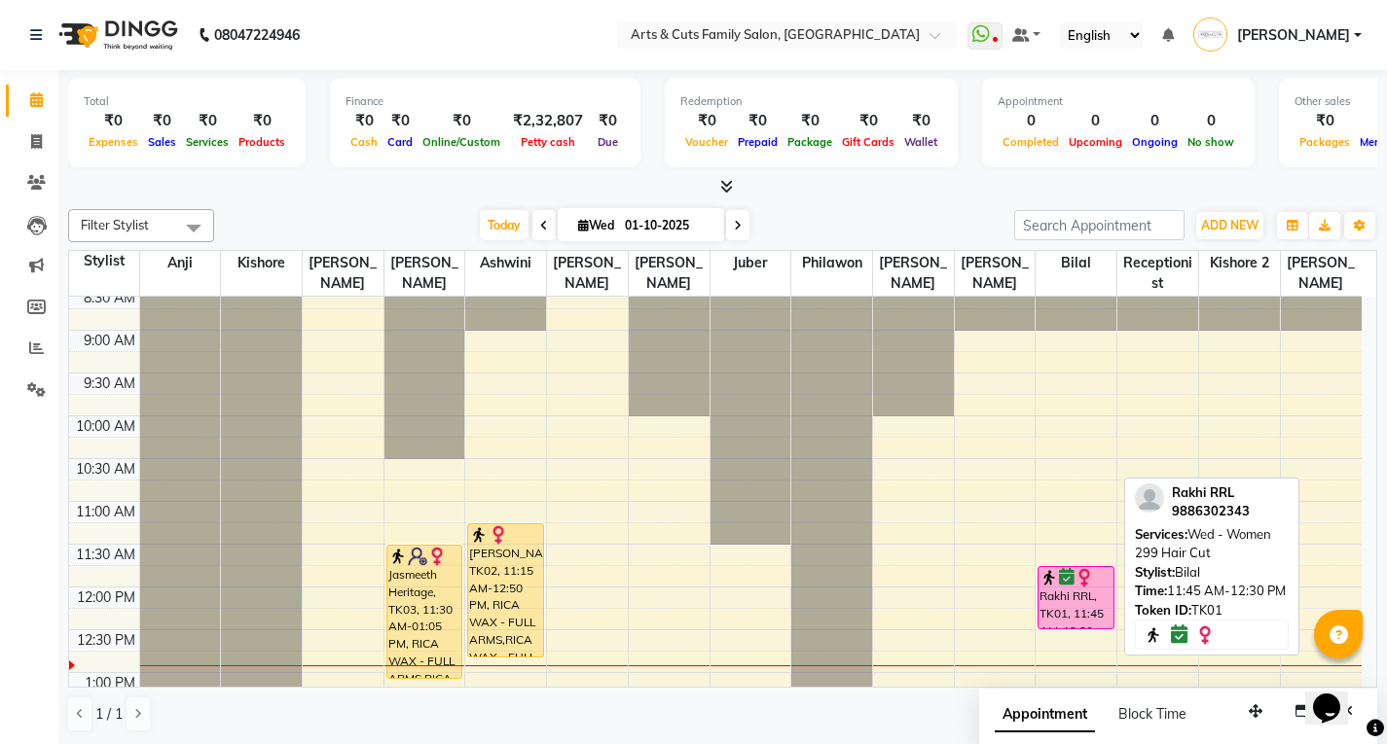
click at [1058, 606] on div "Rakhi RRL, TK01, 11:45 AM-12:30 PM, Wed - Women 299 Hair Cut" at bounding box center [1075, 597] width 75 height 61
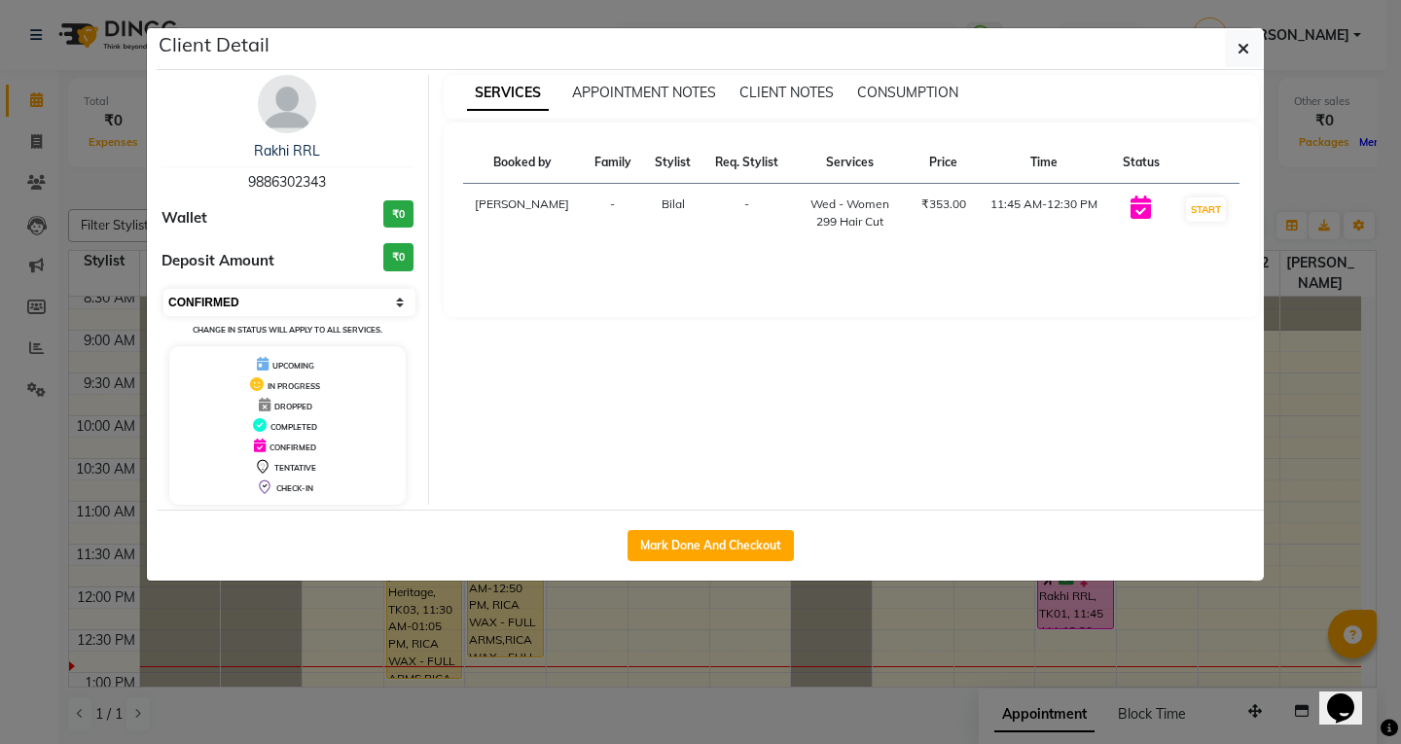
click at [225, 307] on select "Select IN SERVICE CONFIRMED TENTATIVE CHECK IN MARK DONE DROPPED UPCOMING" at bounding box center [289, 302] width 252 height 27
click at [163, 289] on select "Select IN SERVICE CONFIRMED TENTATIVE CHECK IN MARK DONE DROPPED UPCOMING" at bounding box center [289, 302] width 252 height 27
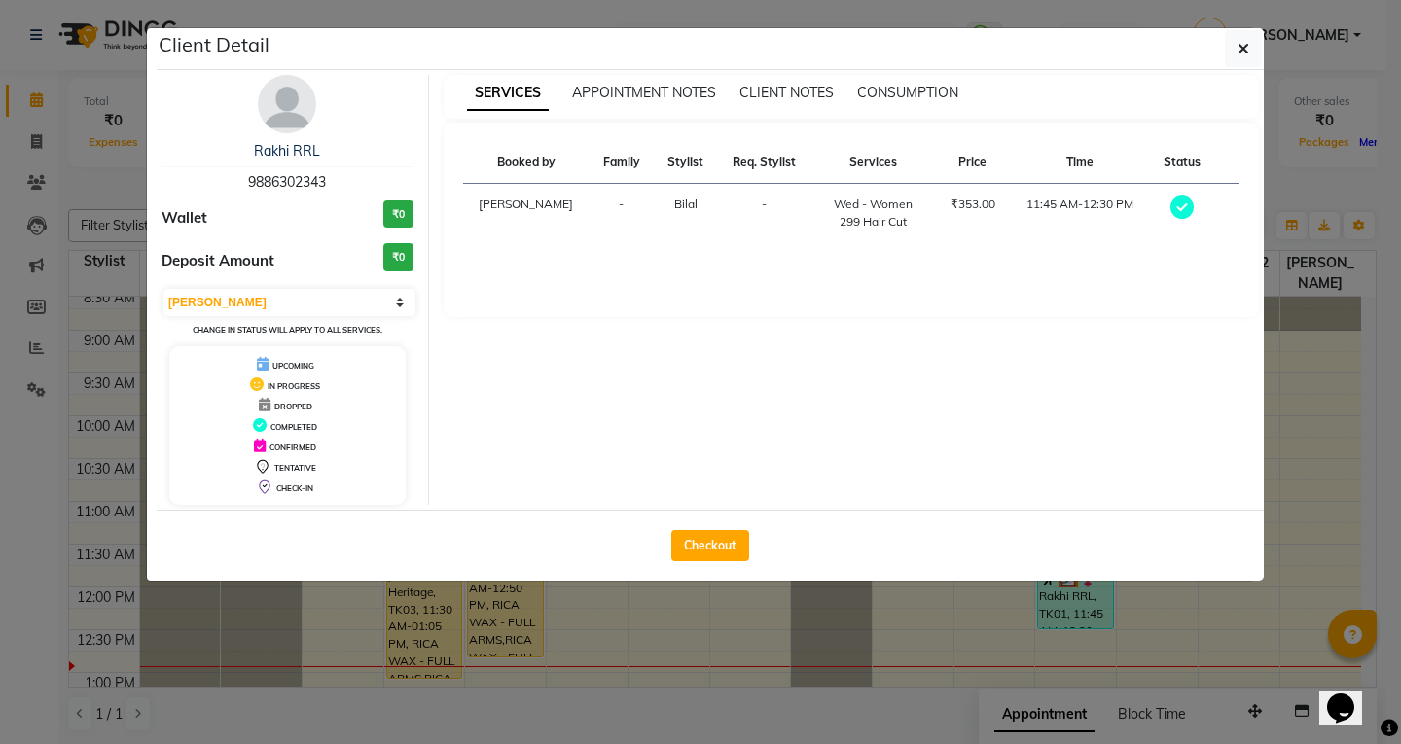
click at [202, 282] on div "Rakhi RRL 9886302343 Wallet ₹0 Deposit Amount ₹0 Select MARK DONE UPCOMING Chan…" at bounding box center [288, 290] width 282 height 430
click at [246, 291] on select "Select MARK DONE UPCOMING" at bounding box center [289, 302] width 252 height 27
click at [163, 289] on select "Select MARK DONE UPCOMING" at bounding box center [289, 302] width 252 height 27
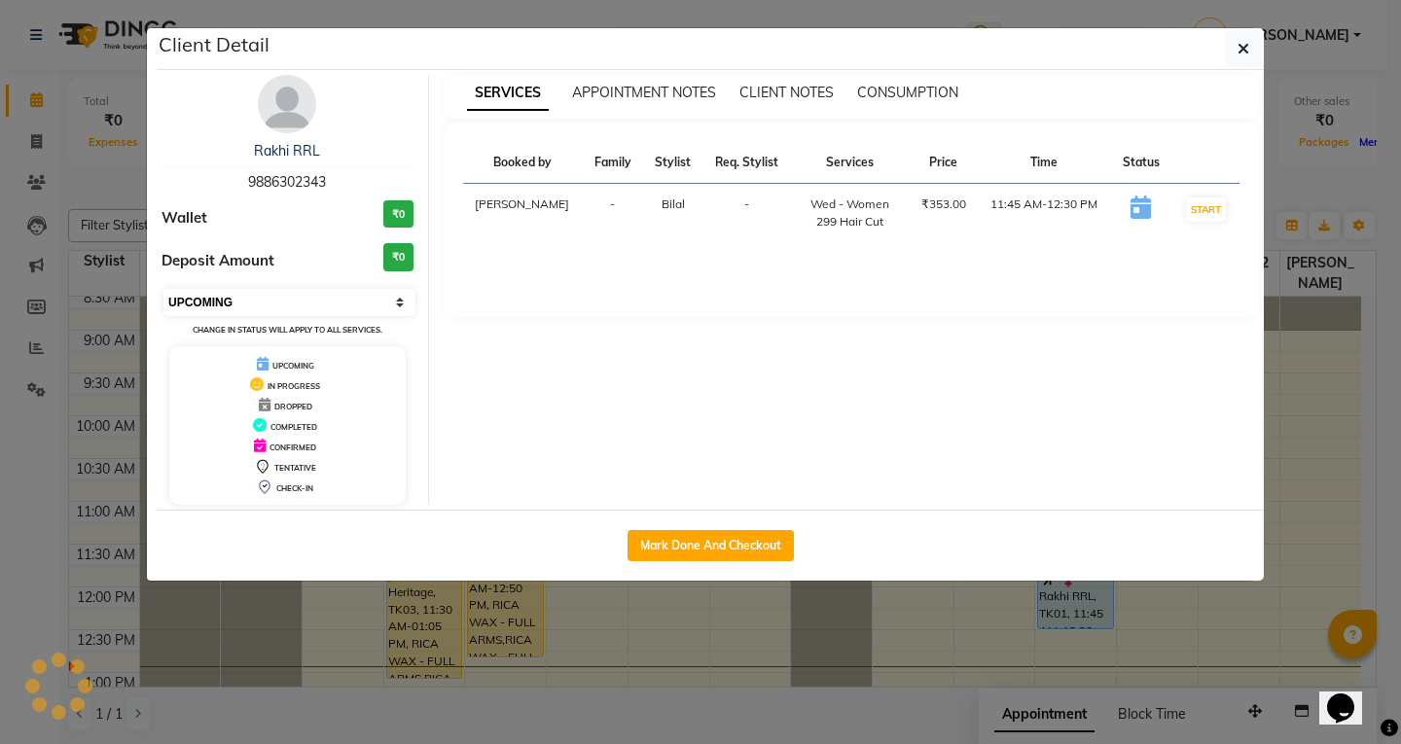
click at [224, 302] on select "Select IN SERVICE CONFIRMED TENTATIVE CHECK IN MARK DONE DROPPED UPCOMING" at bounding box center [289, 302] width 252 height 27
select select "2"
click at [163, 289] on select "Select IN SERVICE CONFIRMED TENTATIVE CHECK IN MARK DONE DROPPED UPCOMING" at bounding box center [289, 302] width 252 height 27
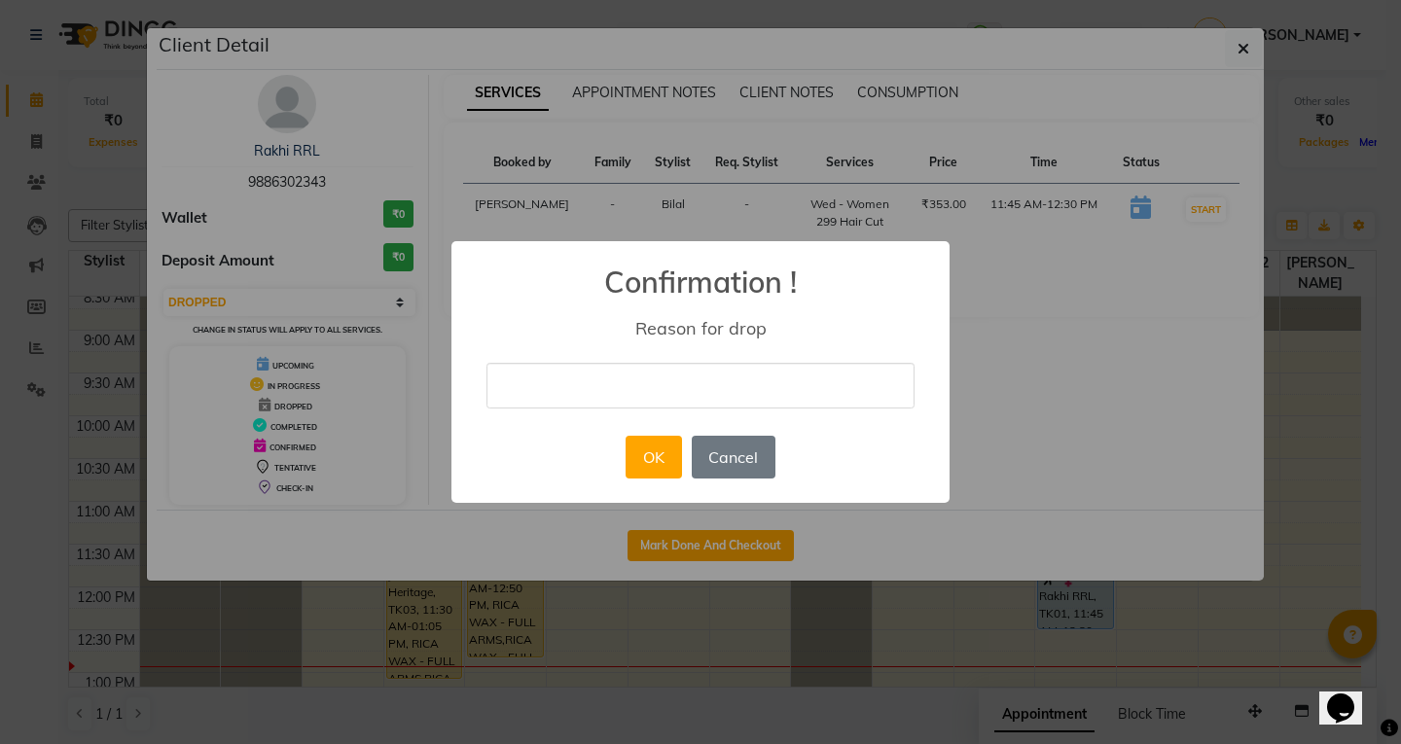
click at [577, 410] on div "× Confirmation ! Reason for drop OK No Cancel" at bounding box center [700, 372] width 498 height 262
click at [559, 367] on input "text" at bounding box center [701, 386] width 428 height 46
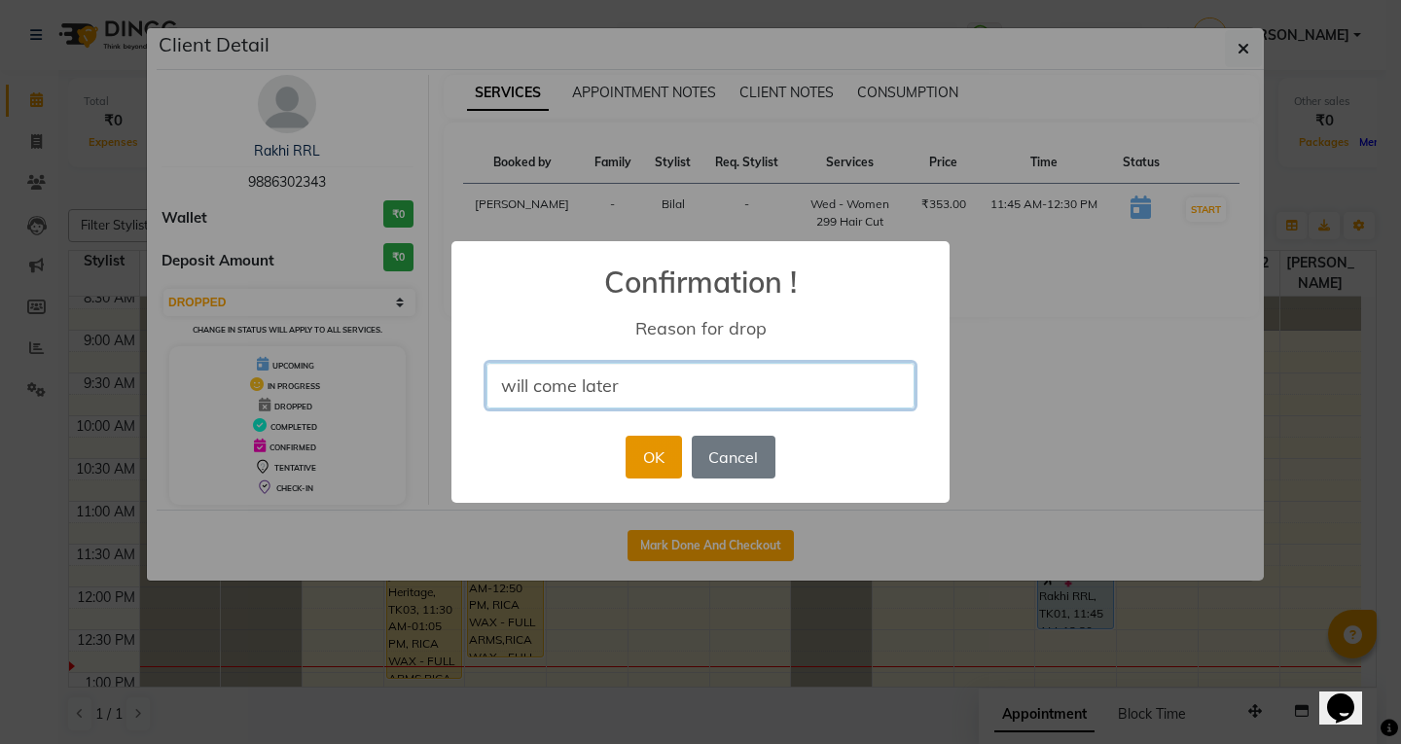
type input "will come later"
click at [657, 451] on button "OK" at bounding box center [653, 457] width 55 height 43
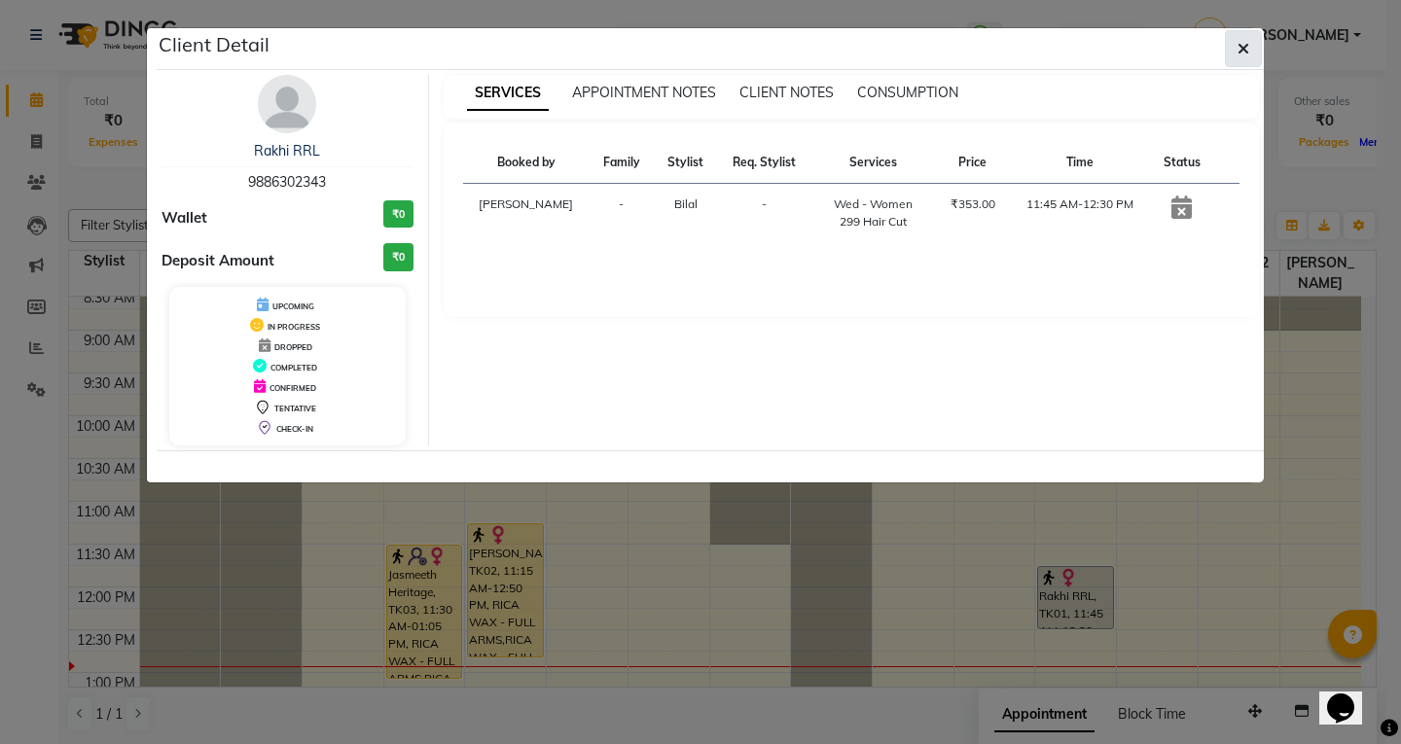
click at [1238, 49] on icon "button" at bounding box center [1244, 49] width 12 height 16
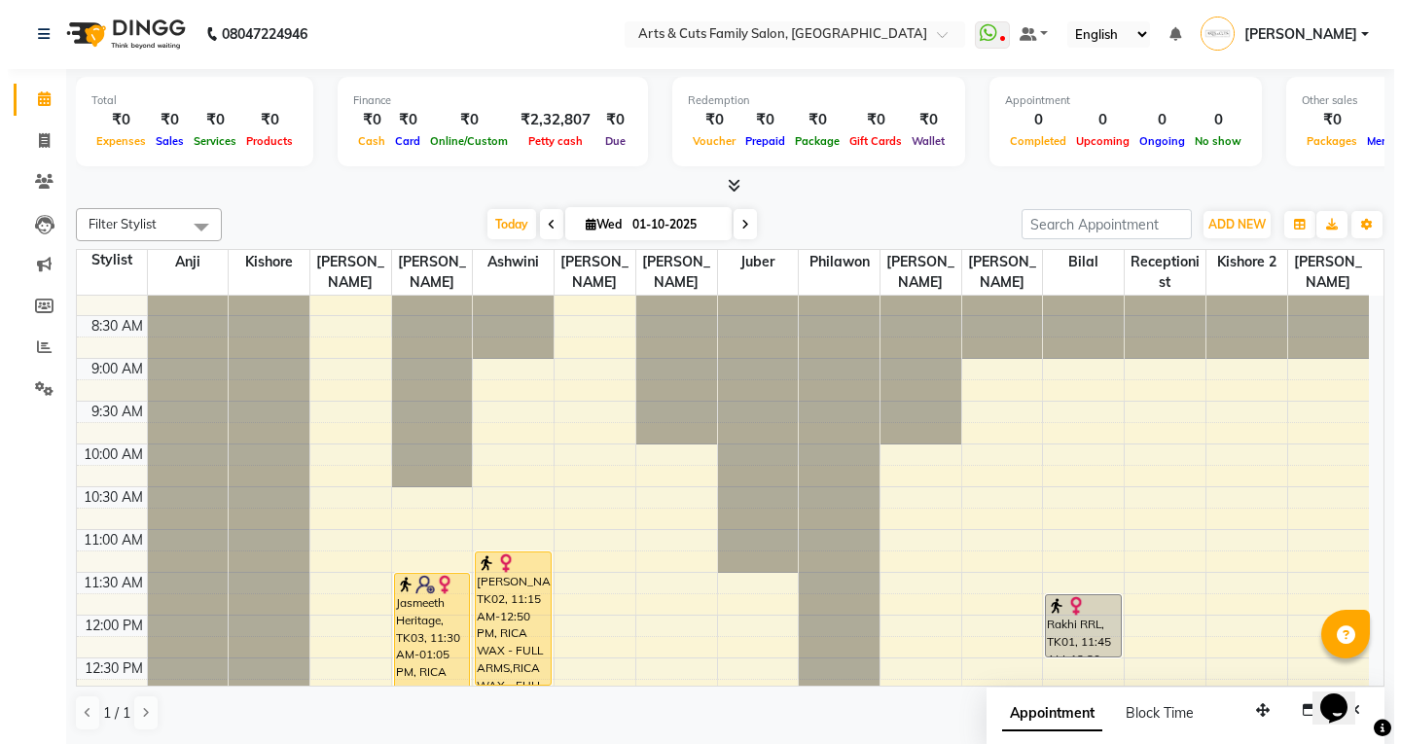
scroll to position [0, 0]
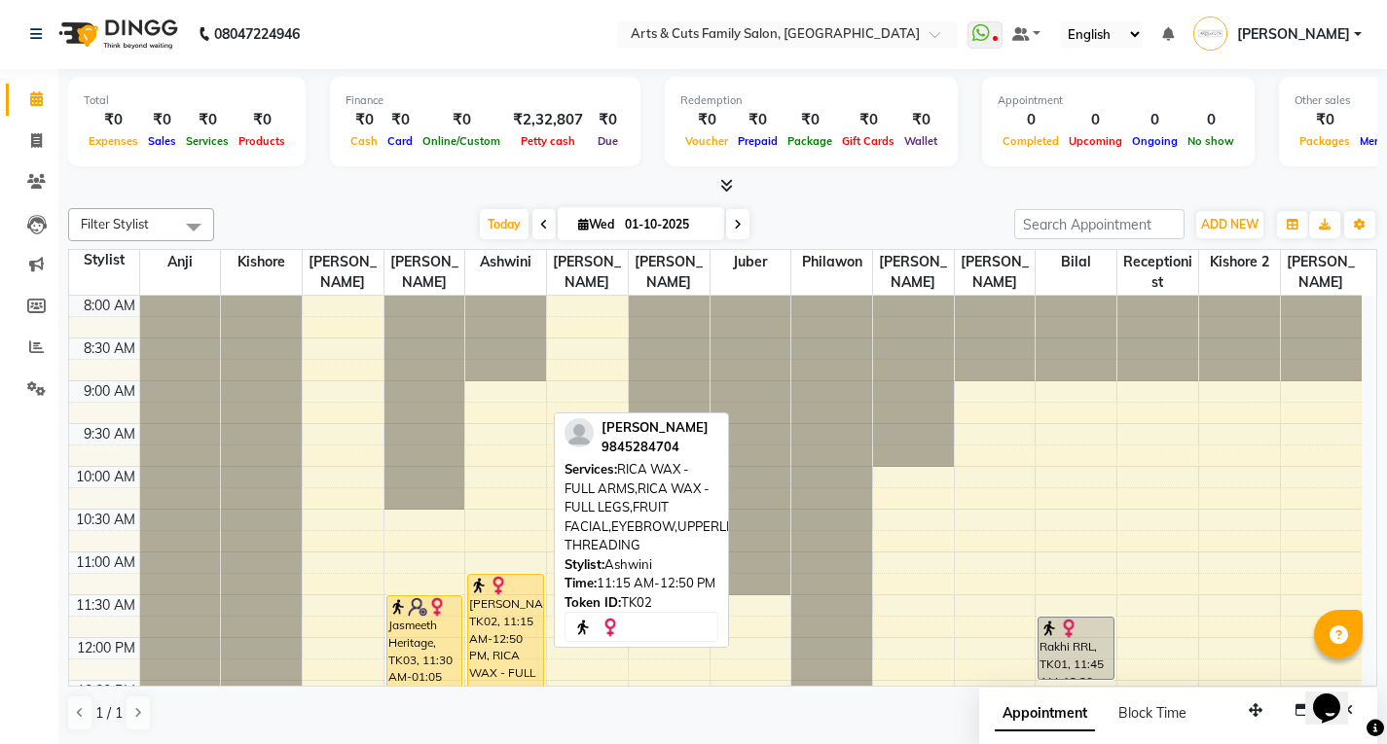
click at [504, 645] on div "[PERSON_NAME], TK02, 11:15 AM-12:50 PM, RICA WAX - FULL ARMS,RICA WAX - FULL LE…" at bounding box center [505, 641] width 75 height 132
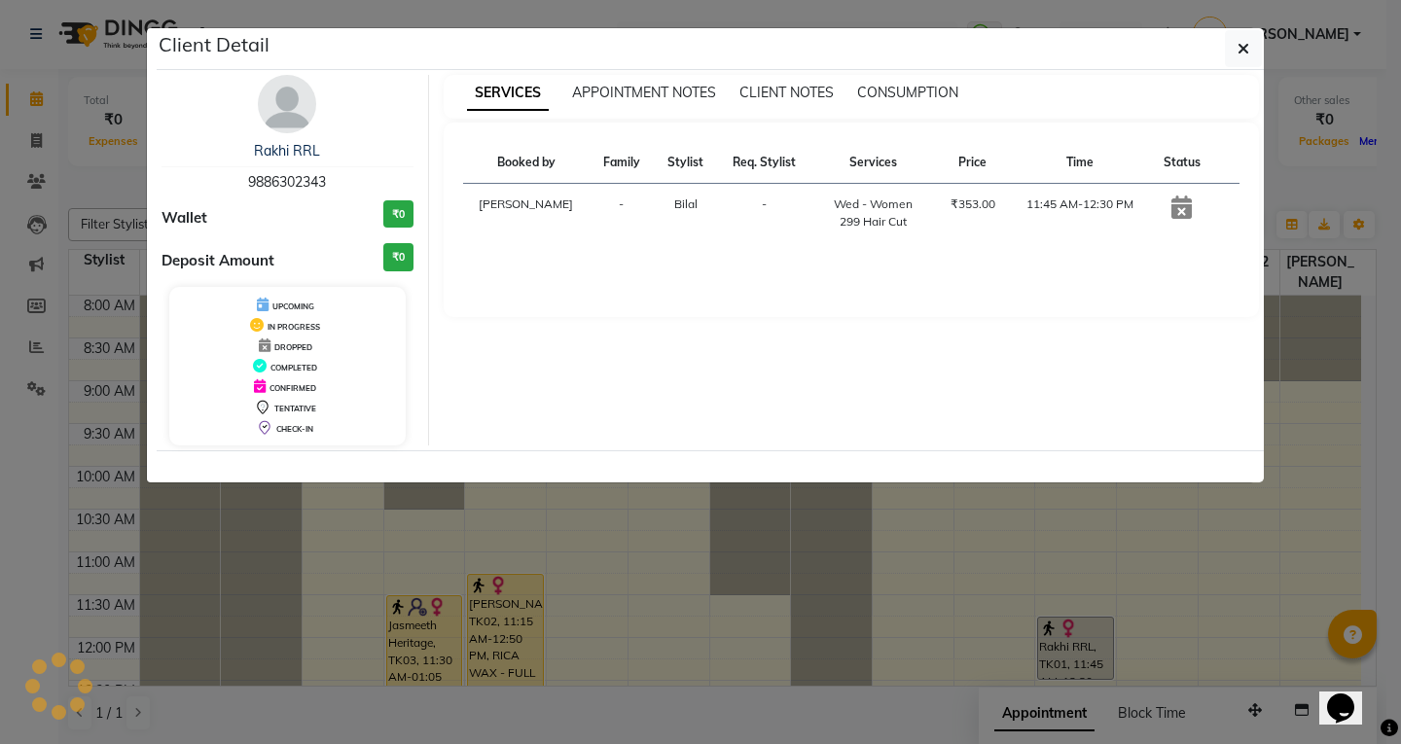
select select "1"
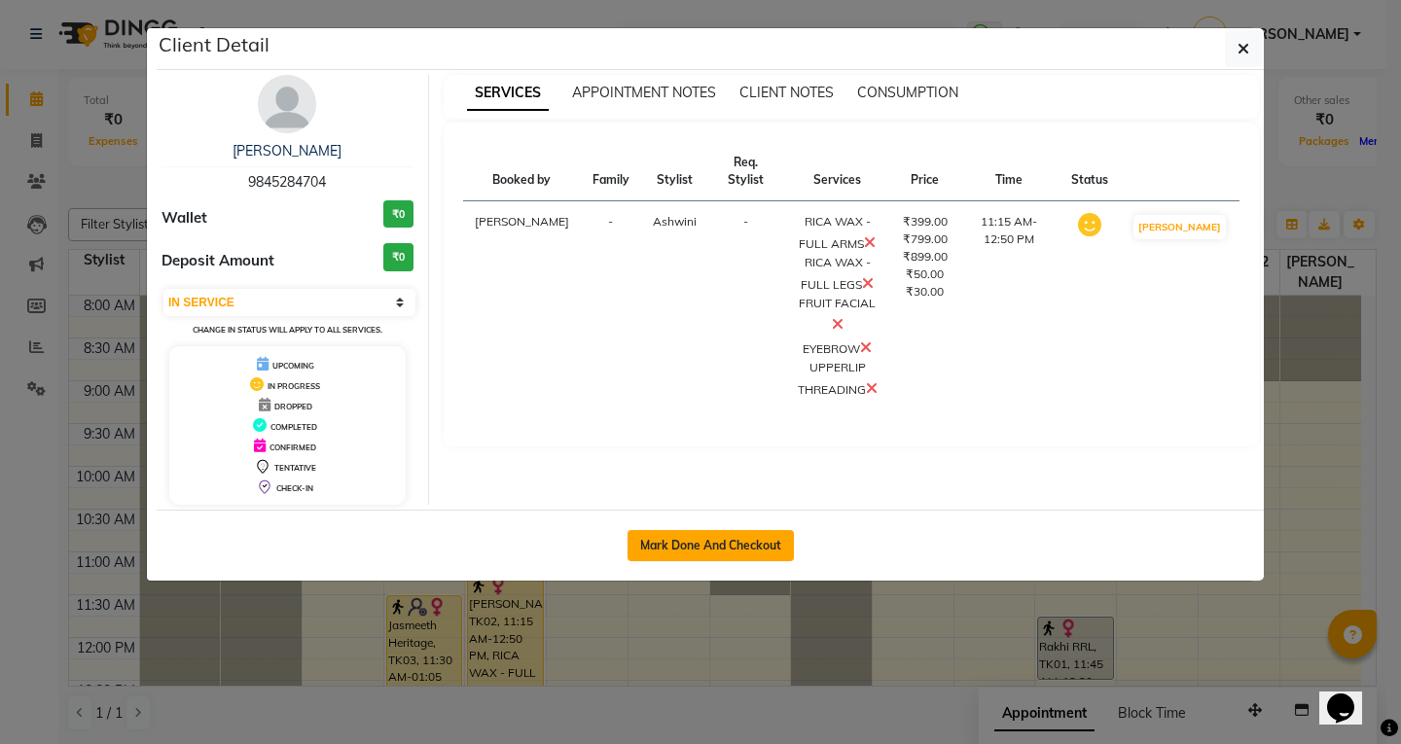
click at [678, 548] on button "Mark Done And Checkout" at bounding box center [711, 545] width 166 height 31
select select "service"
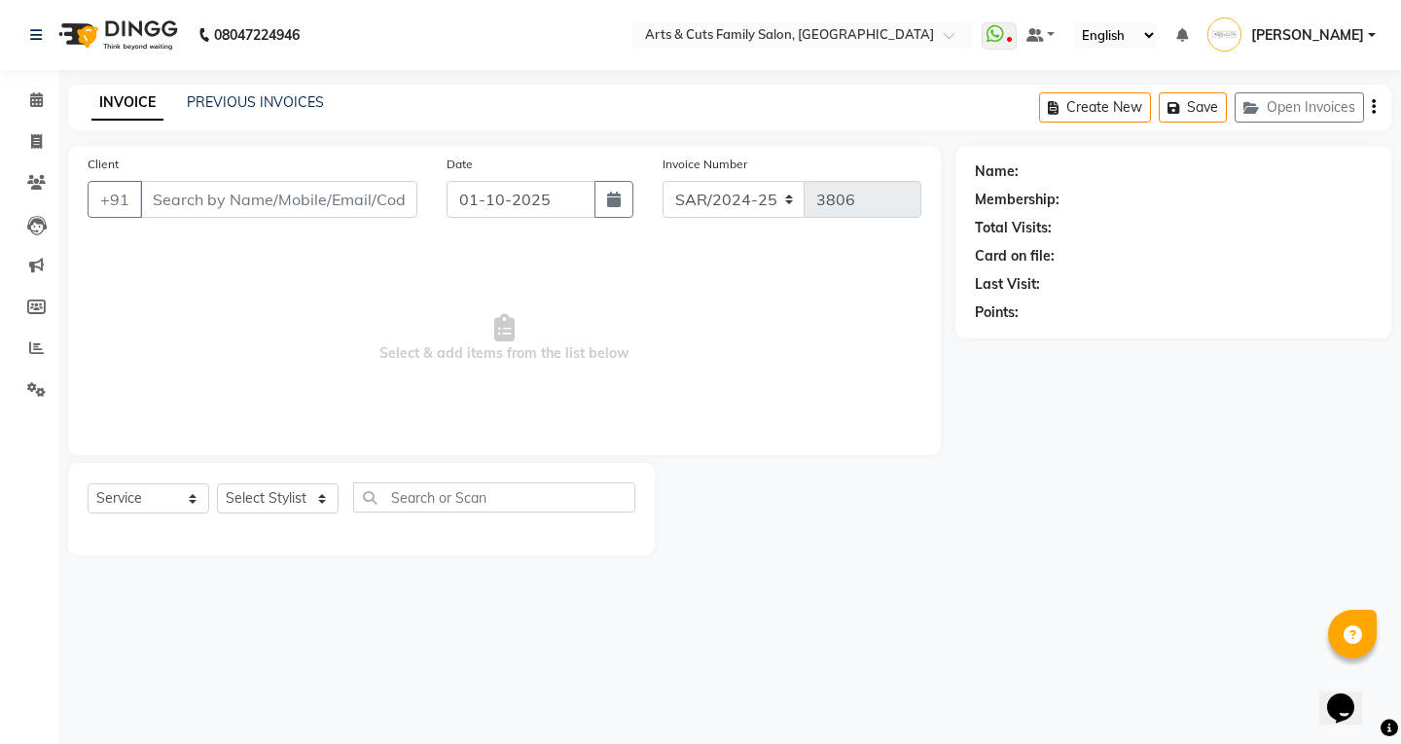
type input "9845284704"
select select "64389"
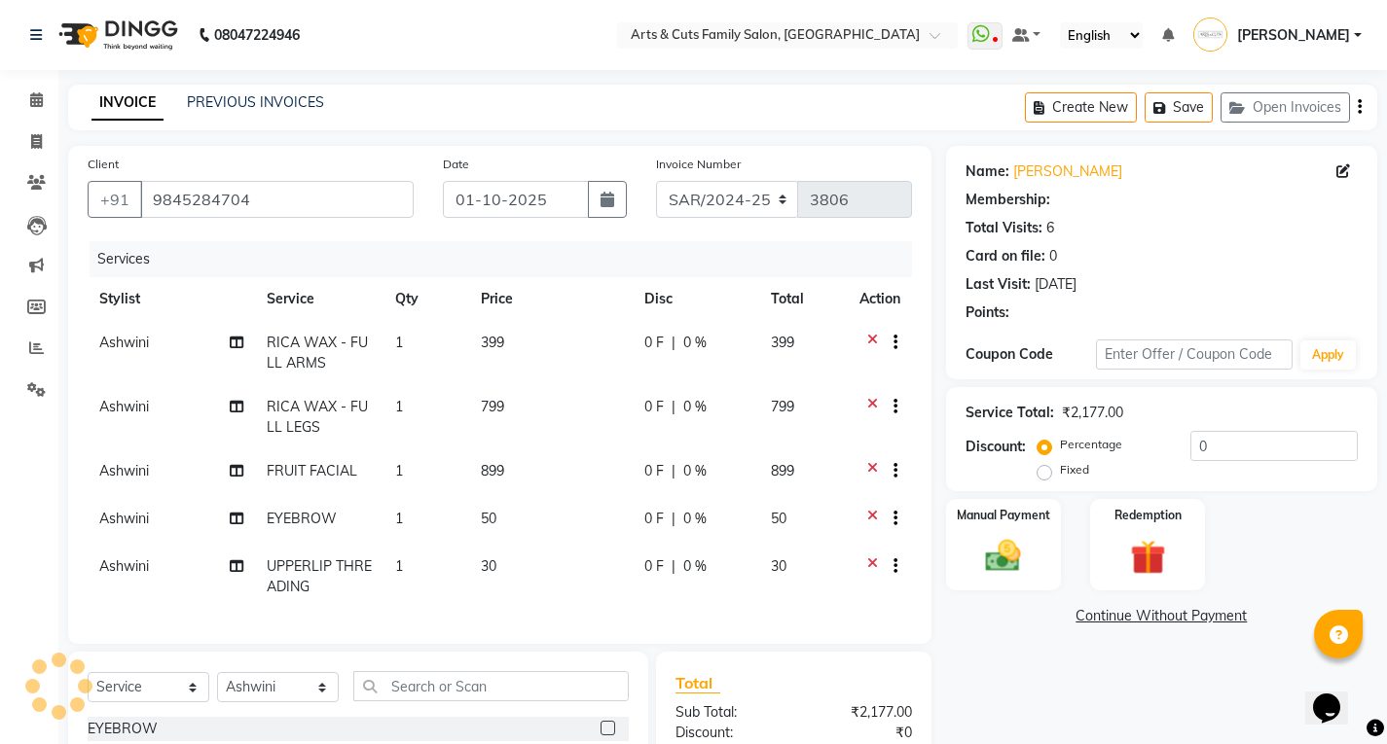
select select "1: Object"
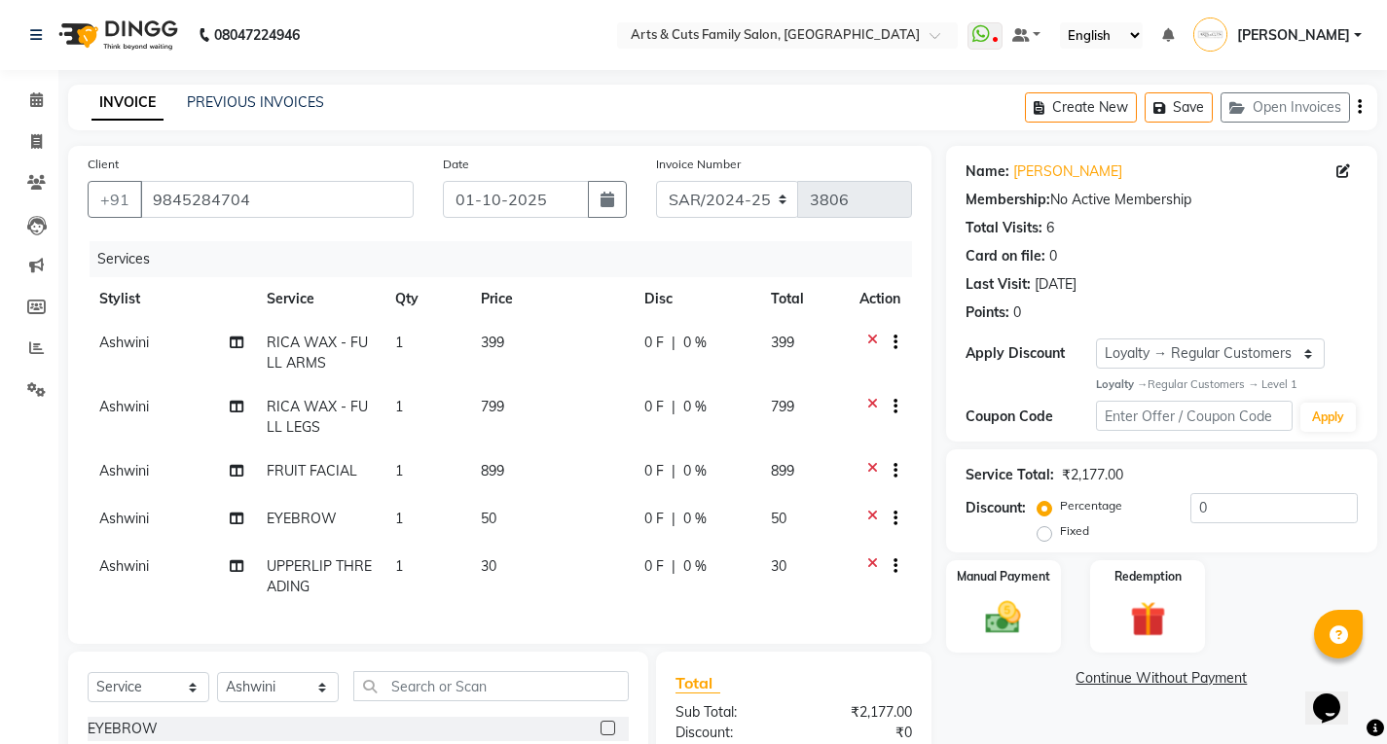
click at [878, 338] on div at bounding box center [887, 345] width 19 height 24
click at [873, 339] on icon at bounding box center [872, 345] width 11 height 24
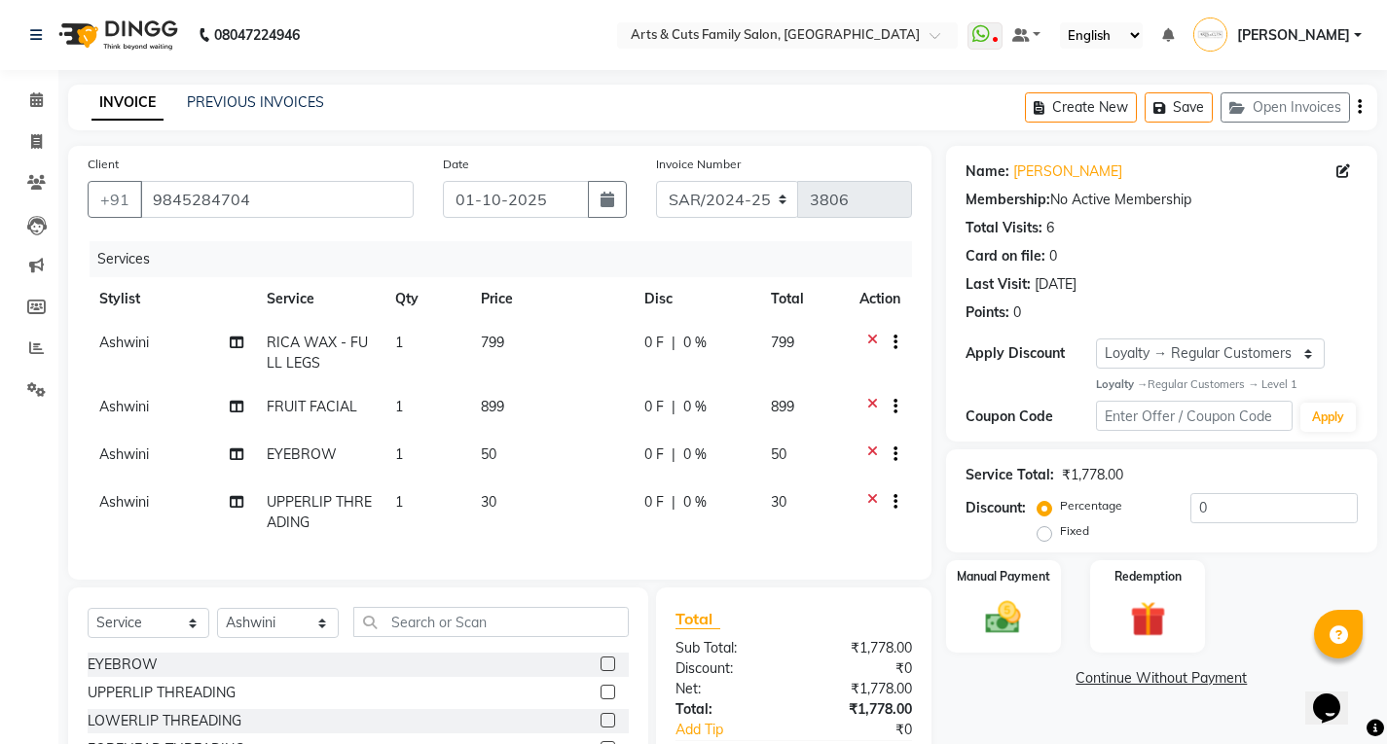
click at [869, 335] on icon at bounding box center [872, 345] width 11 height 24
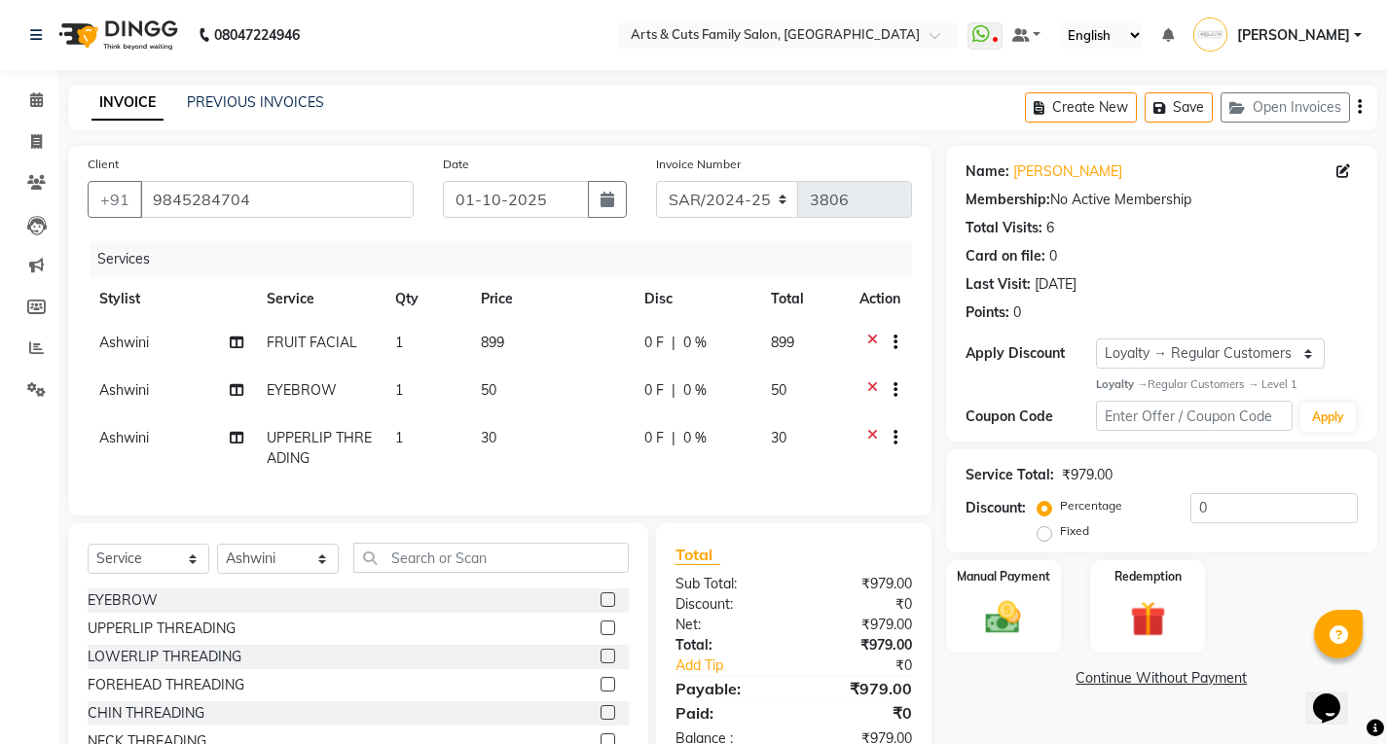
click at [868, 433] on icon at bounding box center [872, 440] width 11 height 24
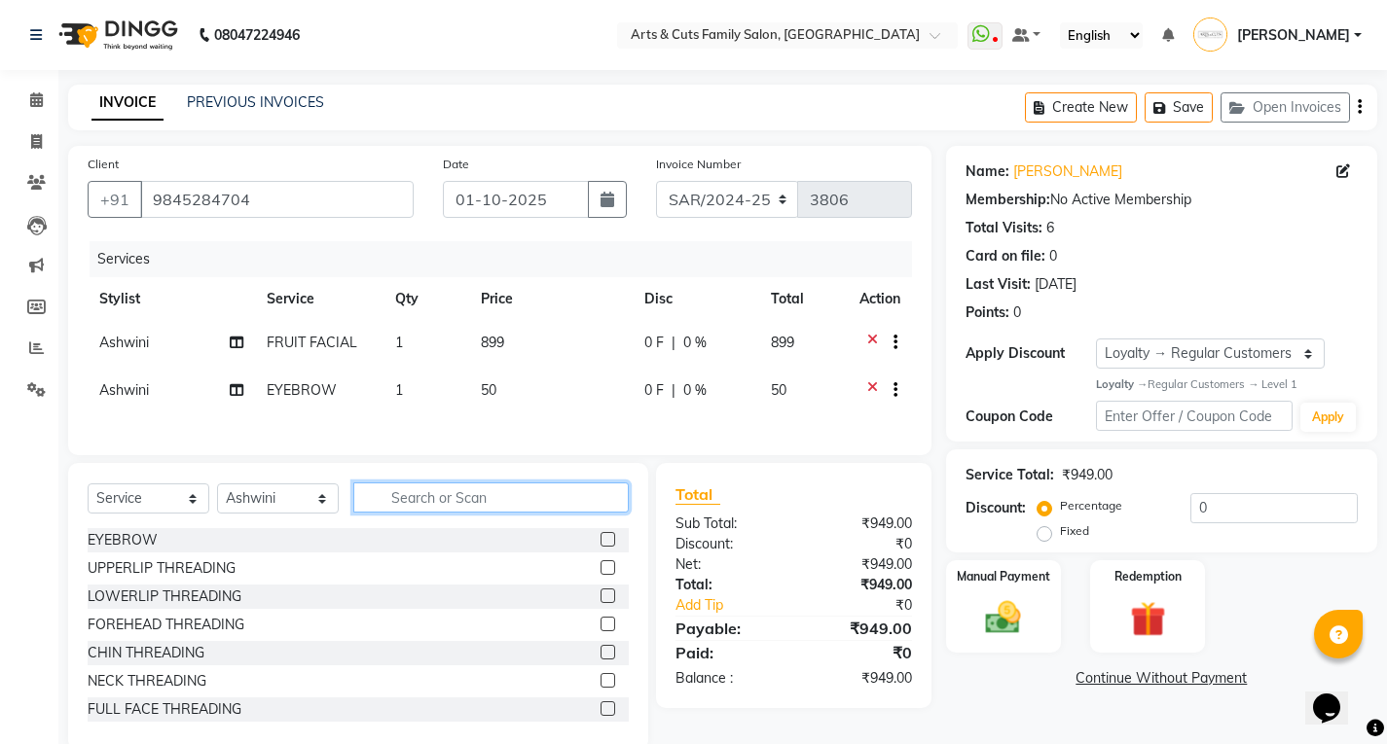
click at [431, 506] on input "text" at bounding box center [490, 498] width 275 height 30
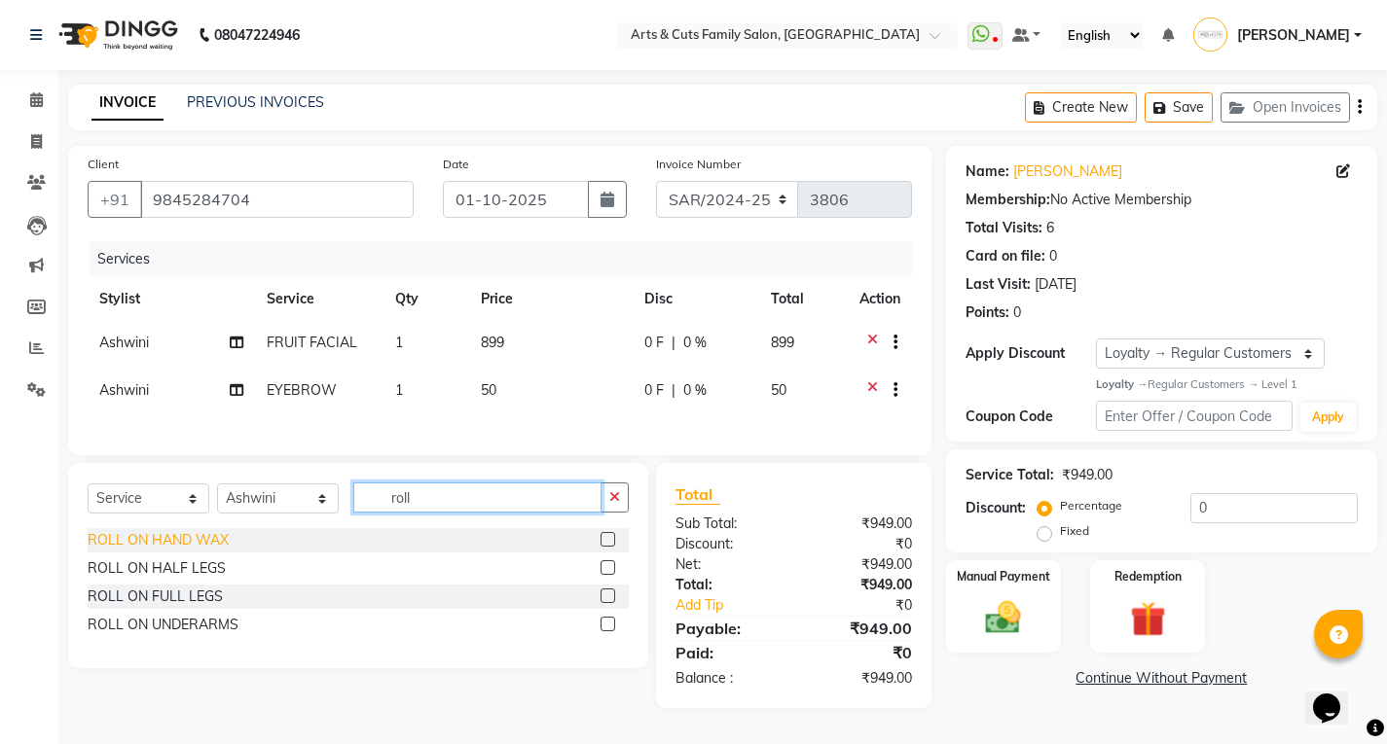
type input "roll"
click at [152, 551] on div "ROLL ON HAND WAX" at bounding box center [158, 540] width 141 height 20
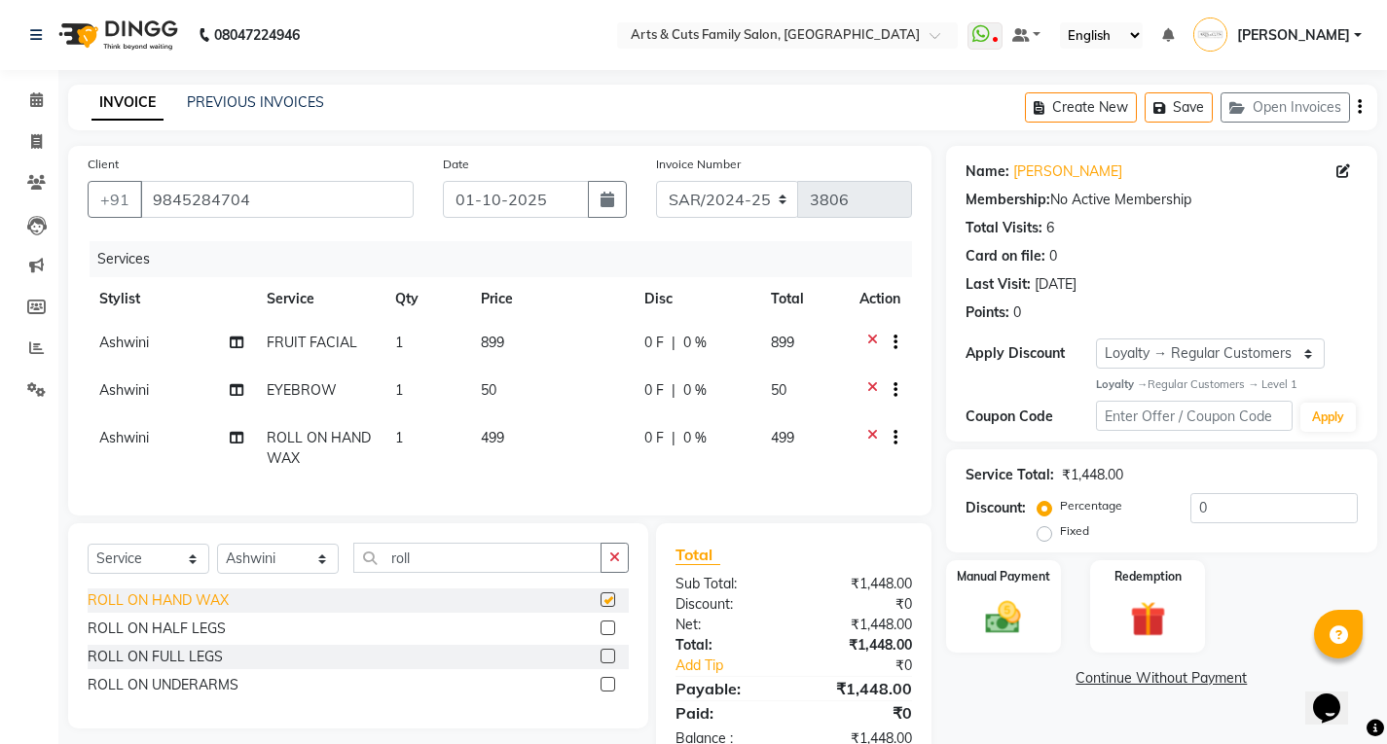
checkbox input "false"
click at [152, 639] on div "ROLL ON HALF LEGS" at bounding box center [157, 629] width 138 height 20
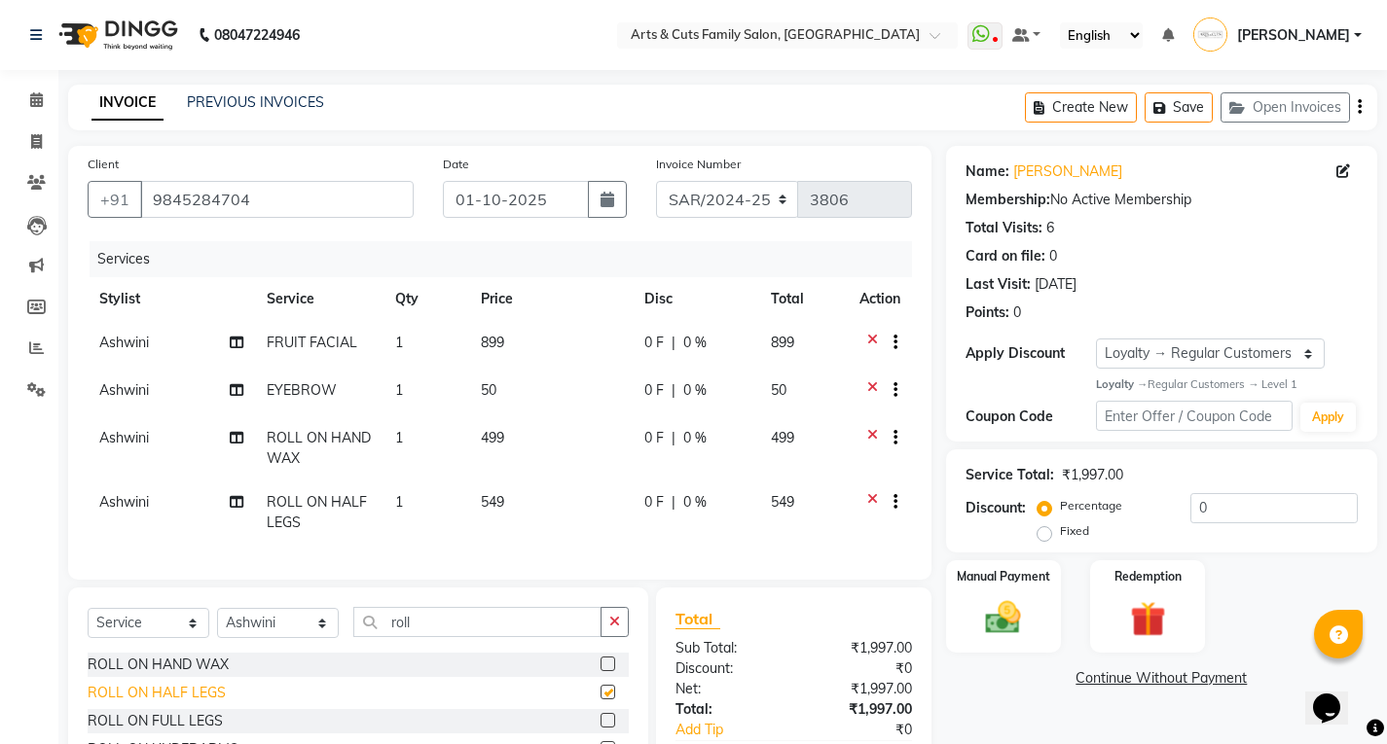
checkbox input "false"
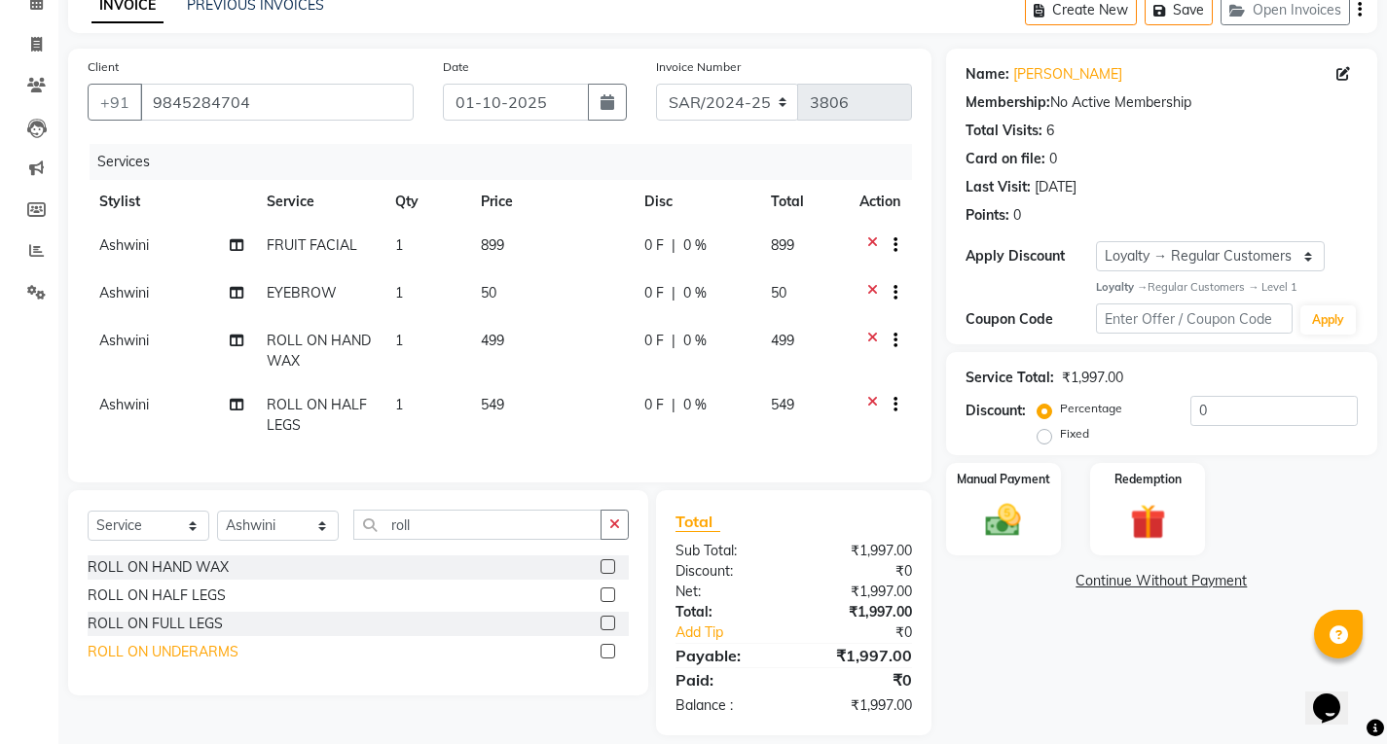
click at [167, 663] on div "ROLL ON UNDERARMS" at bounding box center [163, 652] width 151 height 20
checkbox input "false"
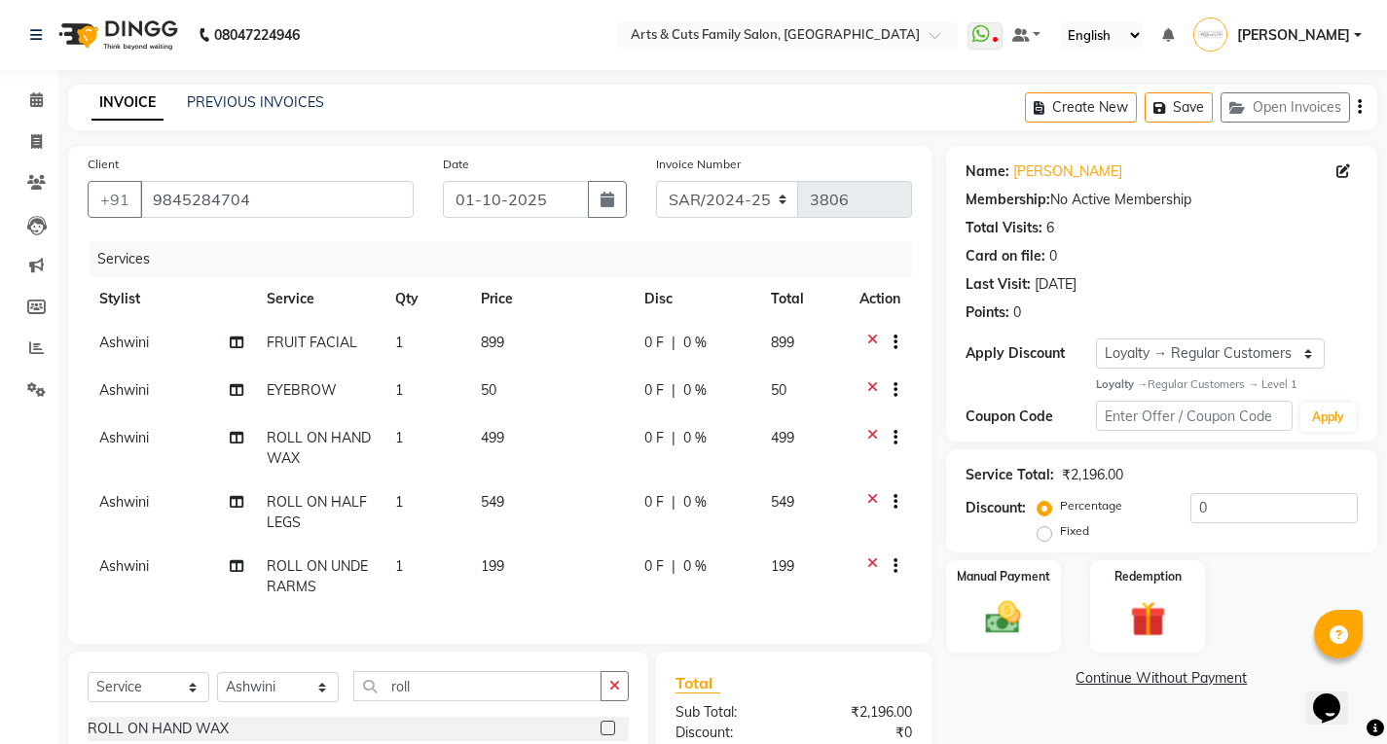
scroll to position [197, 0]
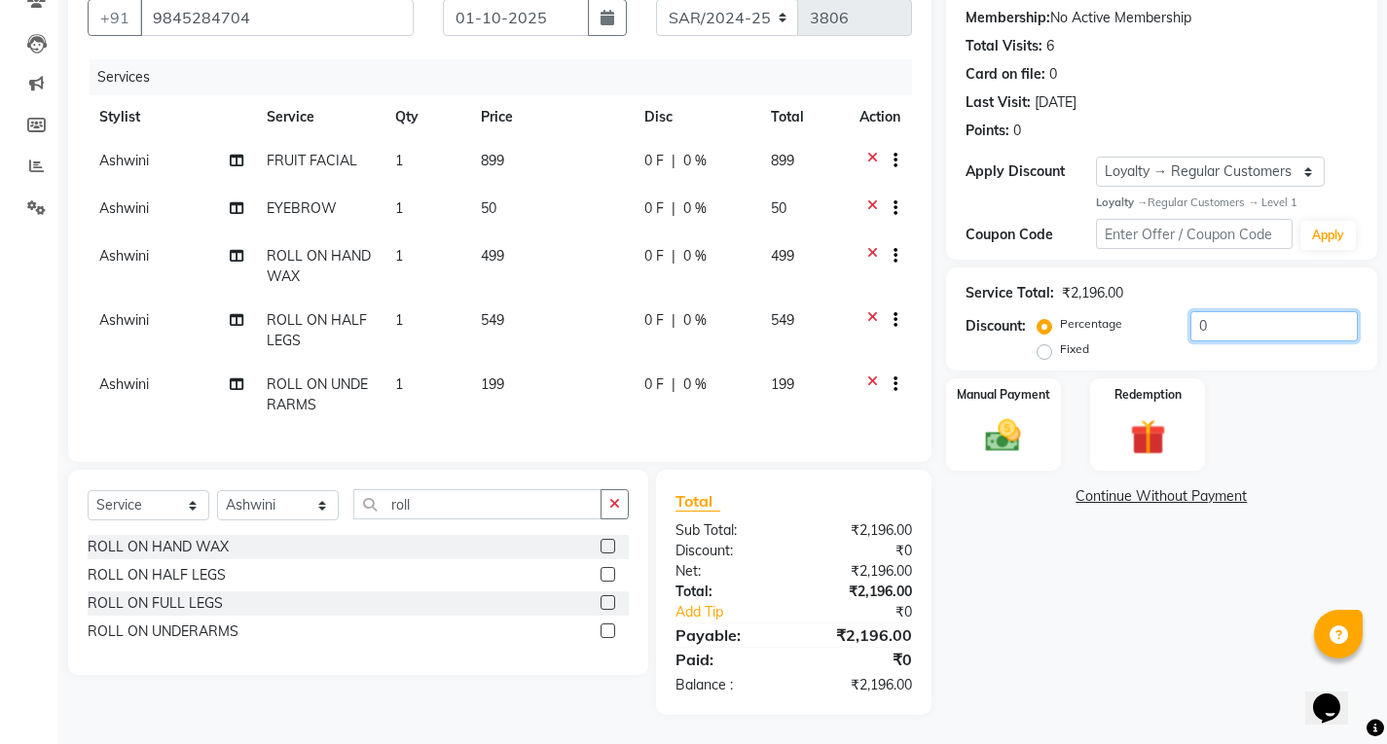
click at [1216, 311] on input "0" at bounding box center [1273, 326] width 167 height 30
type input "5"
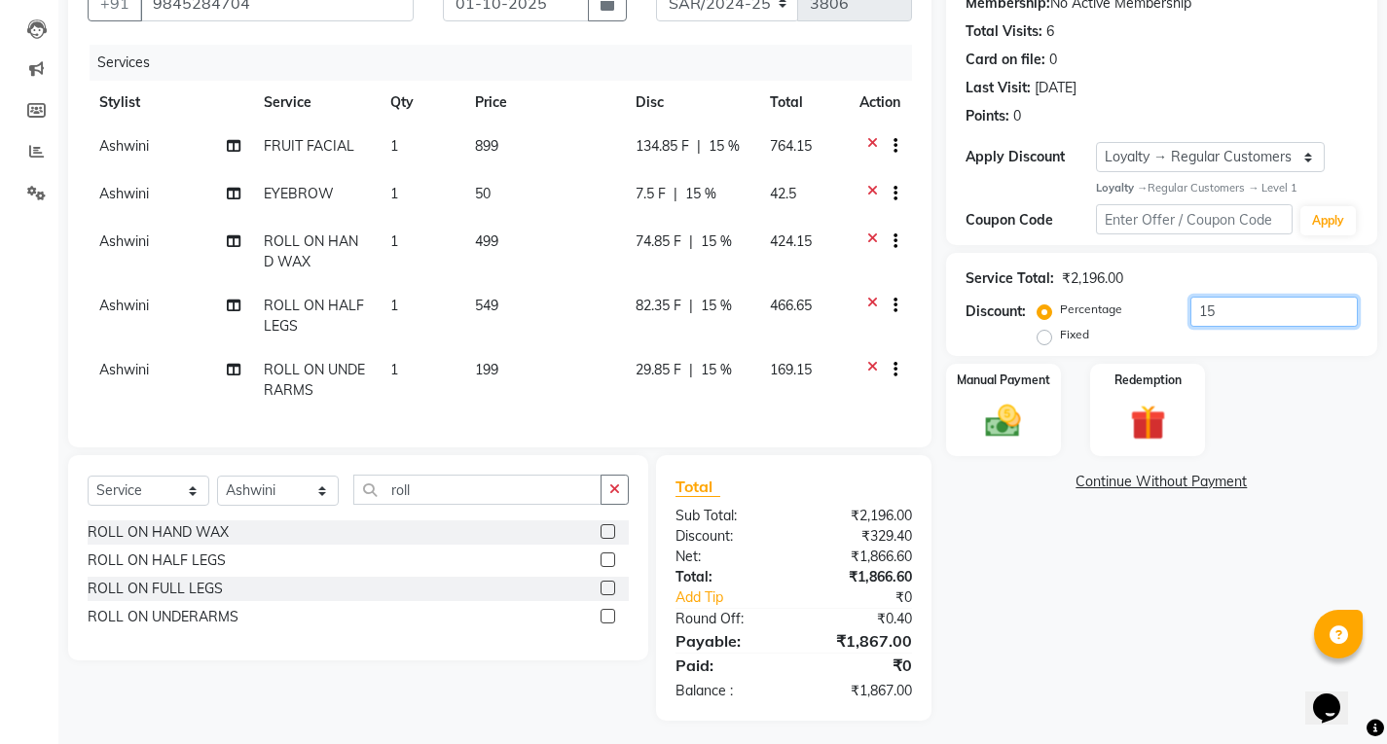
type input "1"
type input "15"
click at [990, 412] on img at bounding box center [1002, 422] width 59 height 42
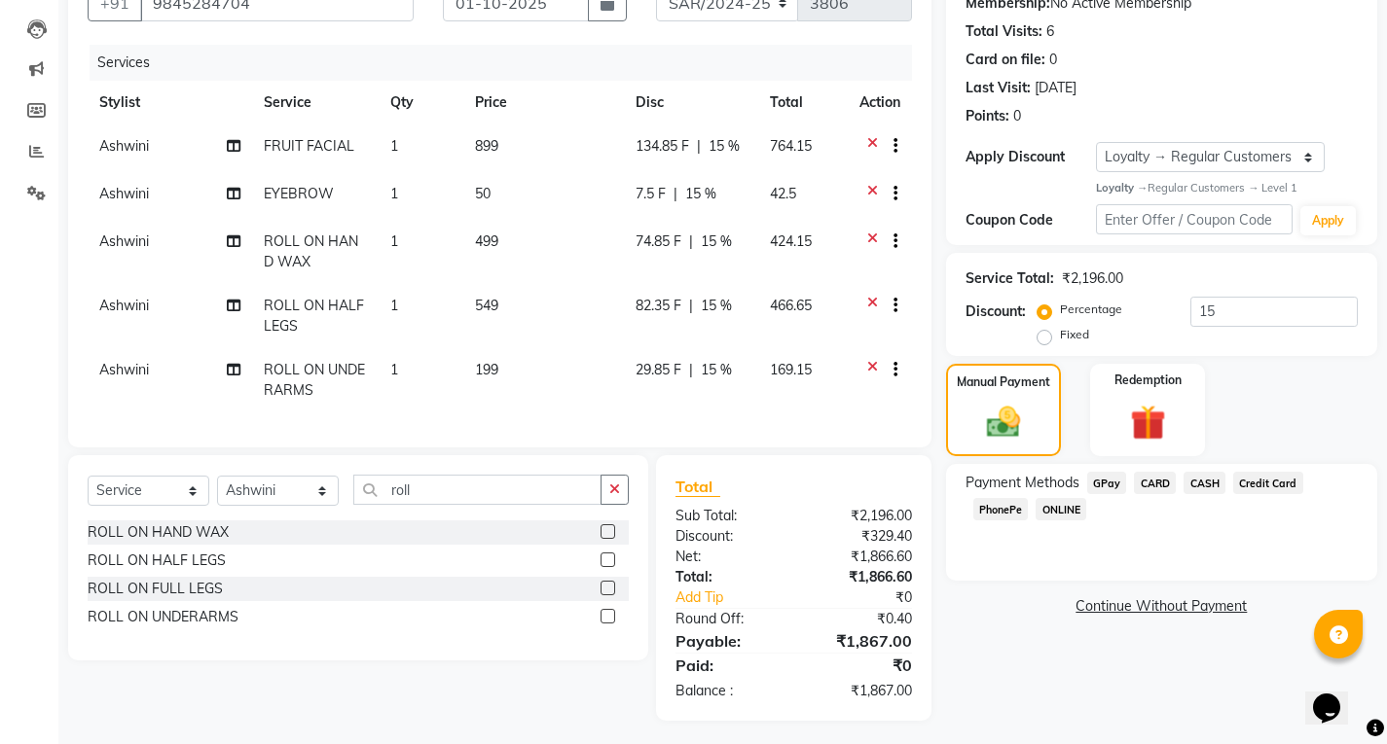
click at [1061, 505] on span "ONLINE" at bounding box center [1060, 509] width 51 height 22
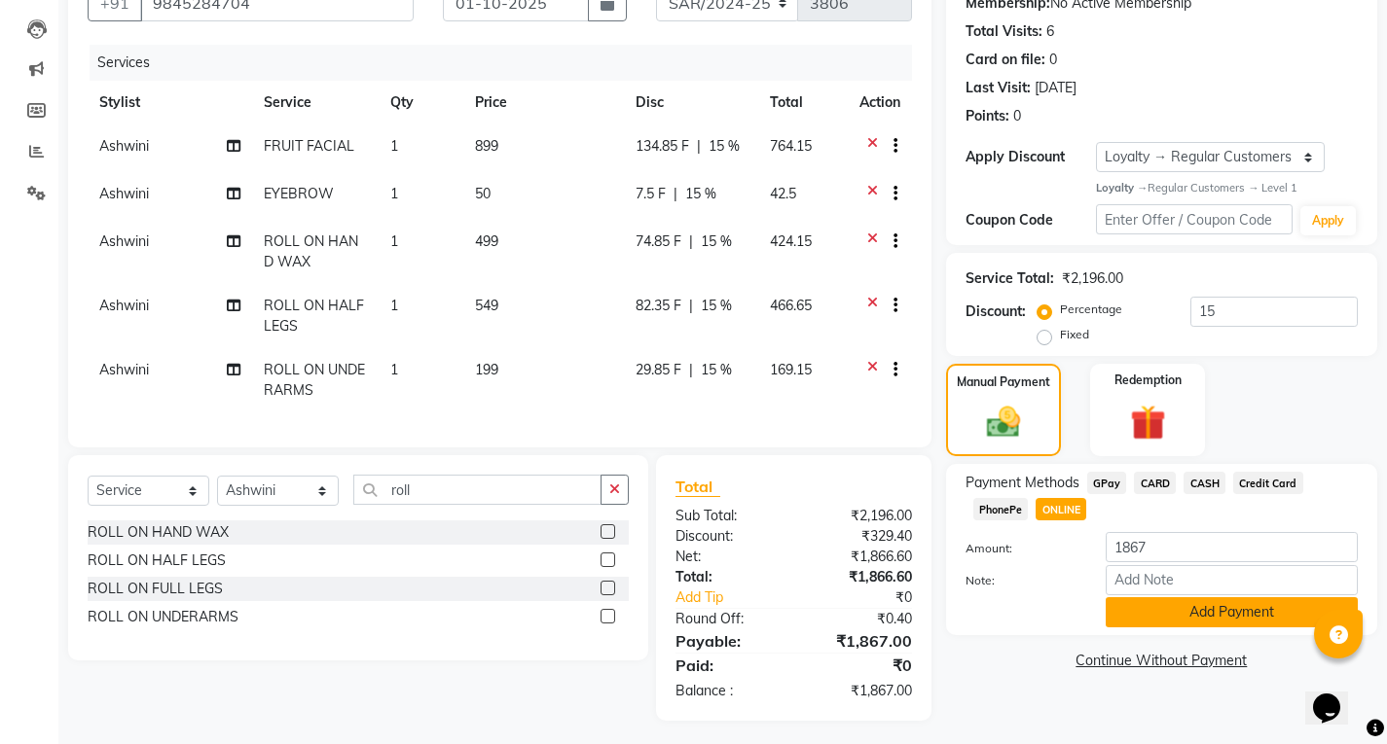
click at [1214, 611] on button "Add Payment" at bounding box center [1231, 612] width 252 height 30
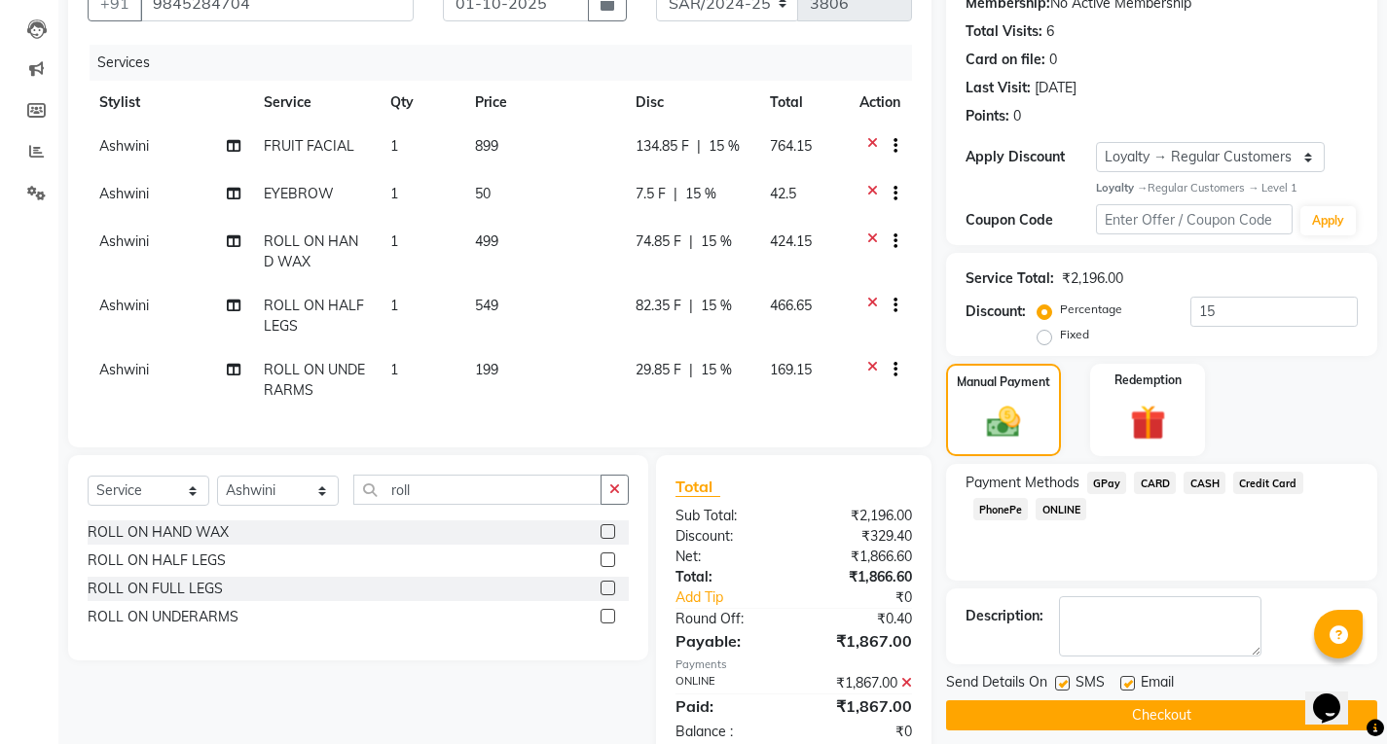
click at [1129, 680] on label at bounding box center [1127, 683] width 15 height 15
click at [1129, 680] on input "checkbox" at bounding box center [1126, 684] width 13 height 13
checkbox input "false"
click at [1099, 706] on button "Checkout" at bounding box center [1161, 716] width 431 height 30
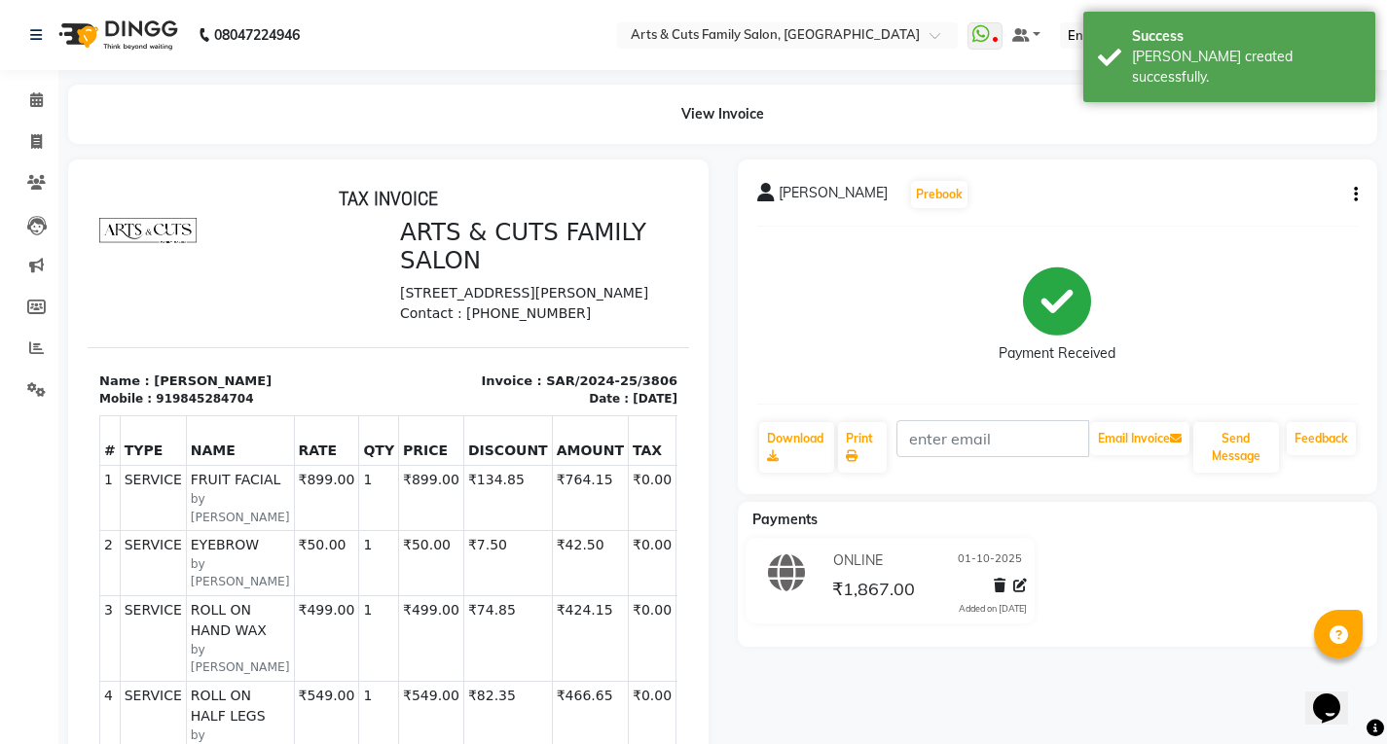
scroll to position [389, 0]
